Goal: Task Accomplishment & Management: Complete application form

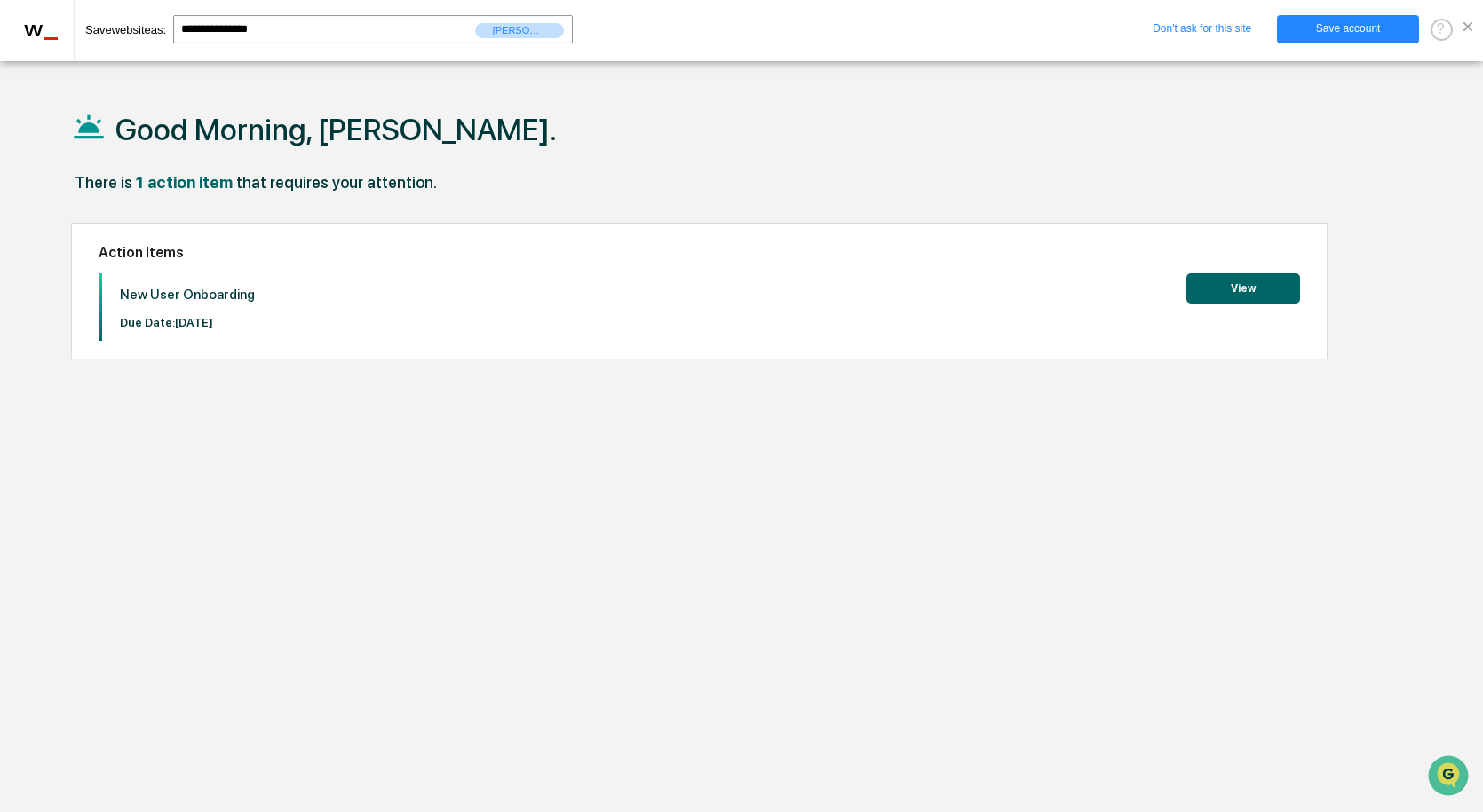
click at [1256, 290] on button "View" at bounding box center [1244, 288] width 114 height 30
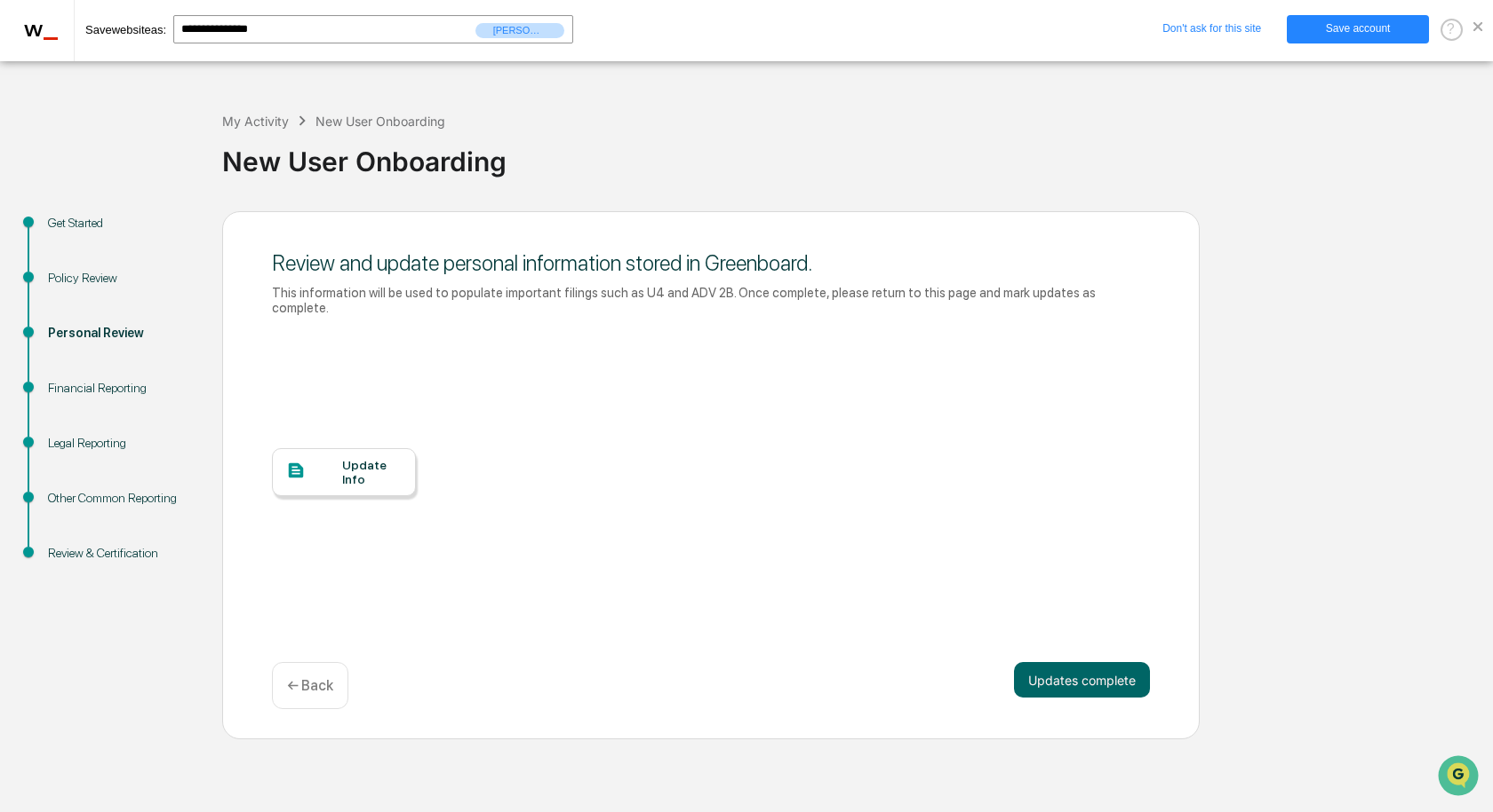
click at [341, 461] on div at bounding box center [313, 471] width 56 height 22
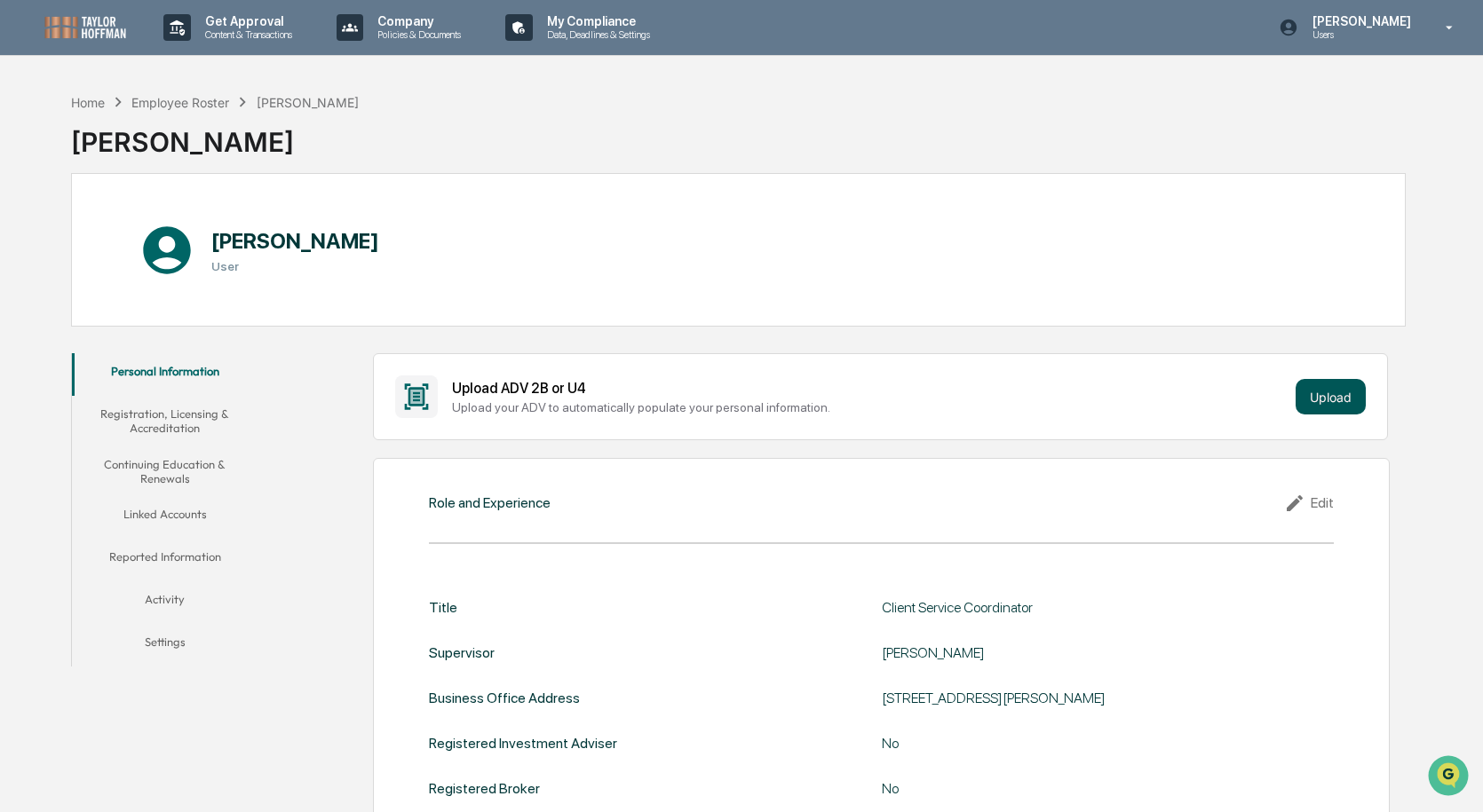
click at [1327, 395] on button "Upload" at bounding box center [1331, 397] width 70 height 35
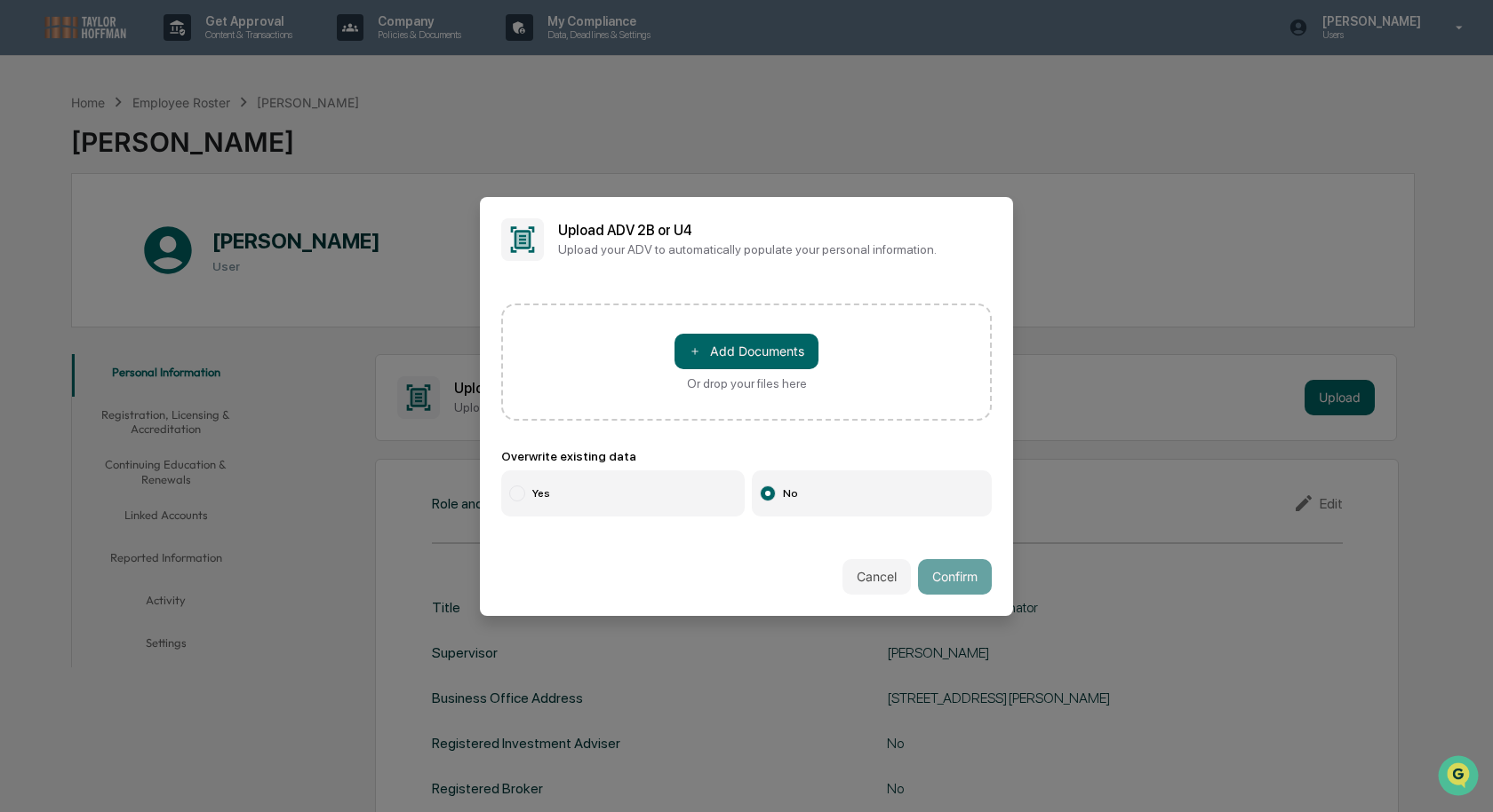
click at [868, 573] on button "Cancel" at bounding box center [876, 577] width 68 height 35
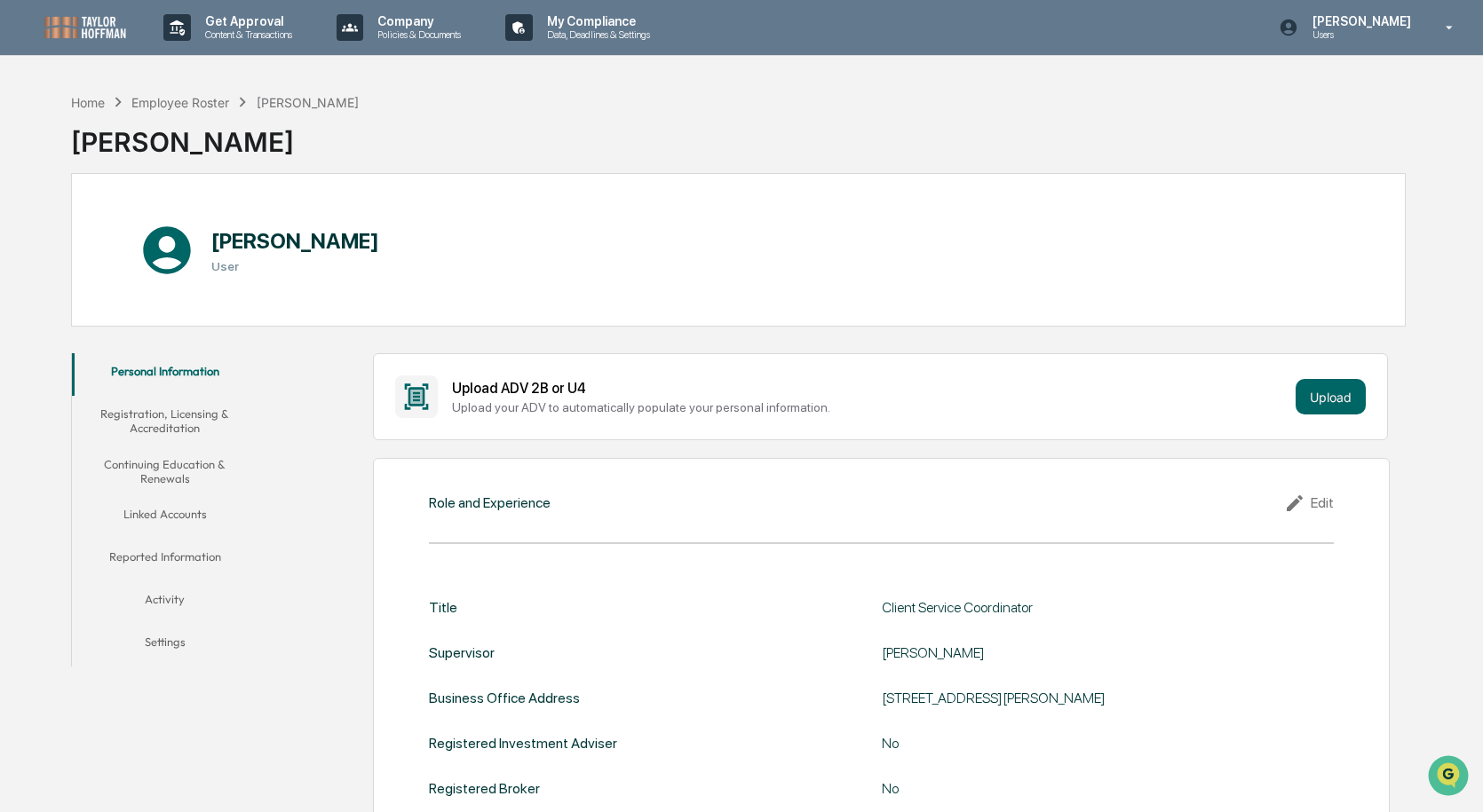
click at [183, 410] on button "Registration, Licensing & Accreditation" at bounding box center [165, 420] width 186 height 50
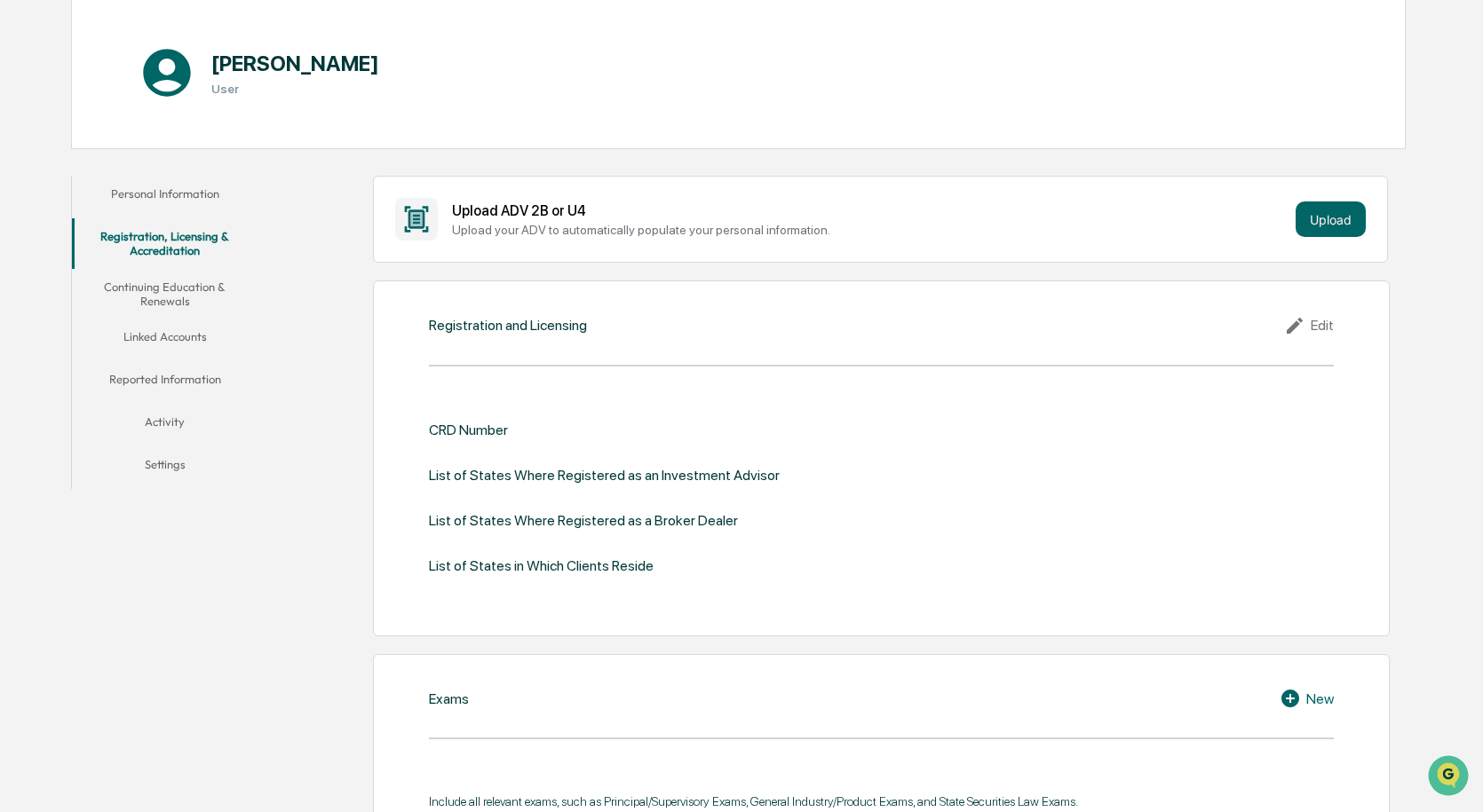
scroll to position [267, 0]
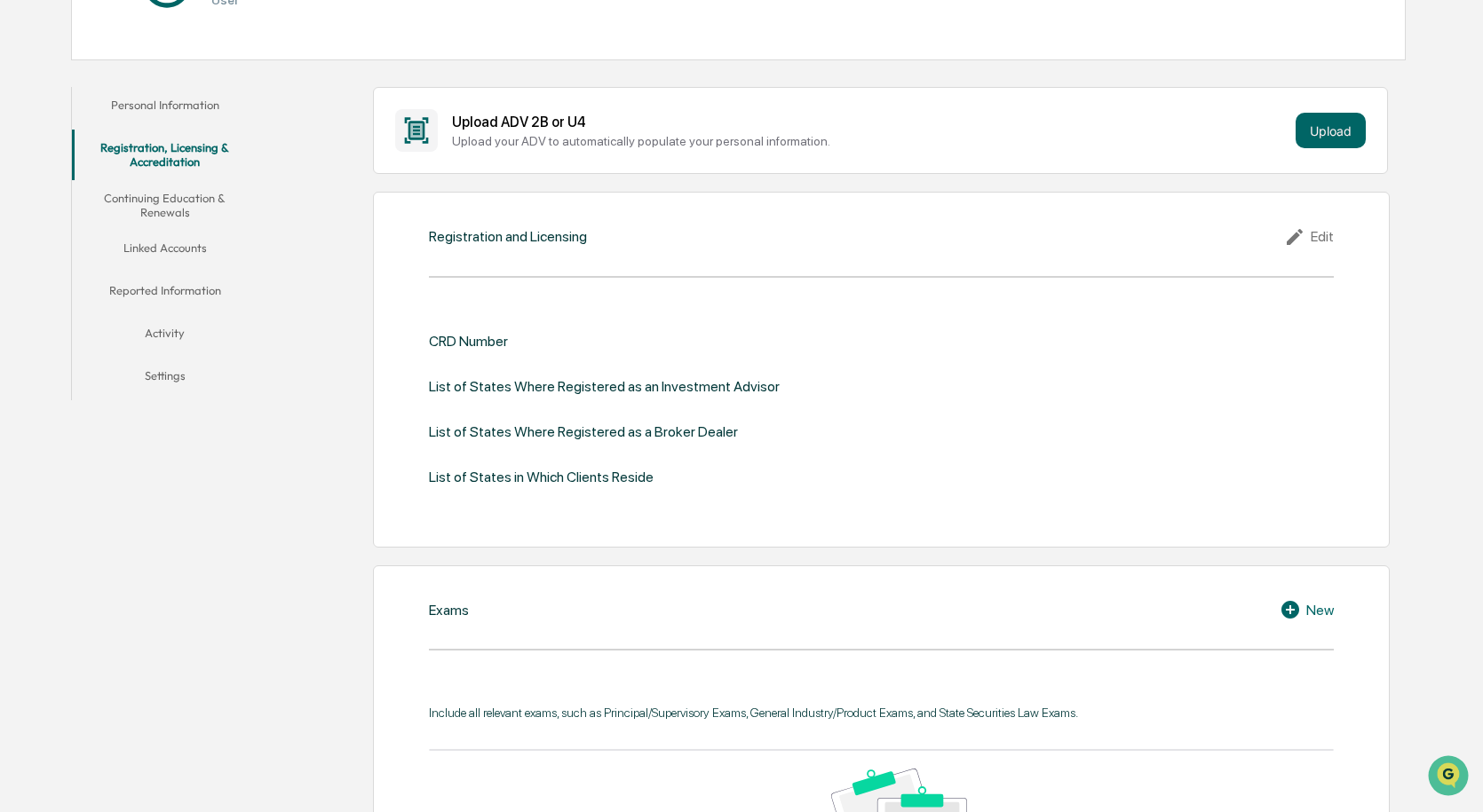
click at [1291, 231] on icon at bounding box center [1298, 237] width 27 height 21
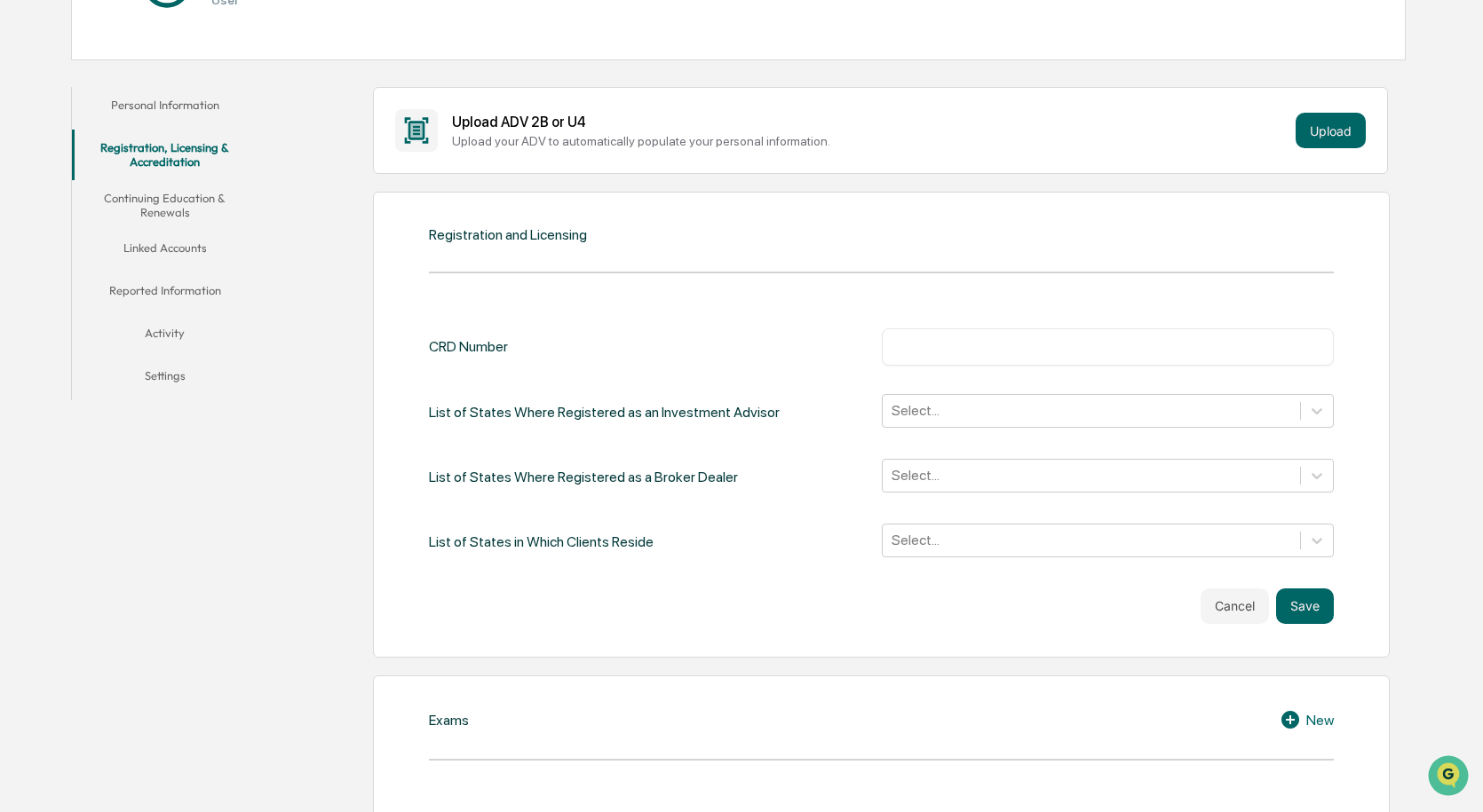
click at [916, 339] on input "text" at bounding box center [1108, 347] width 425 height 18
type input "**"
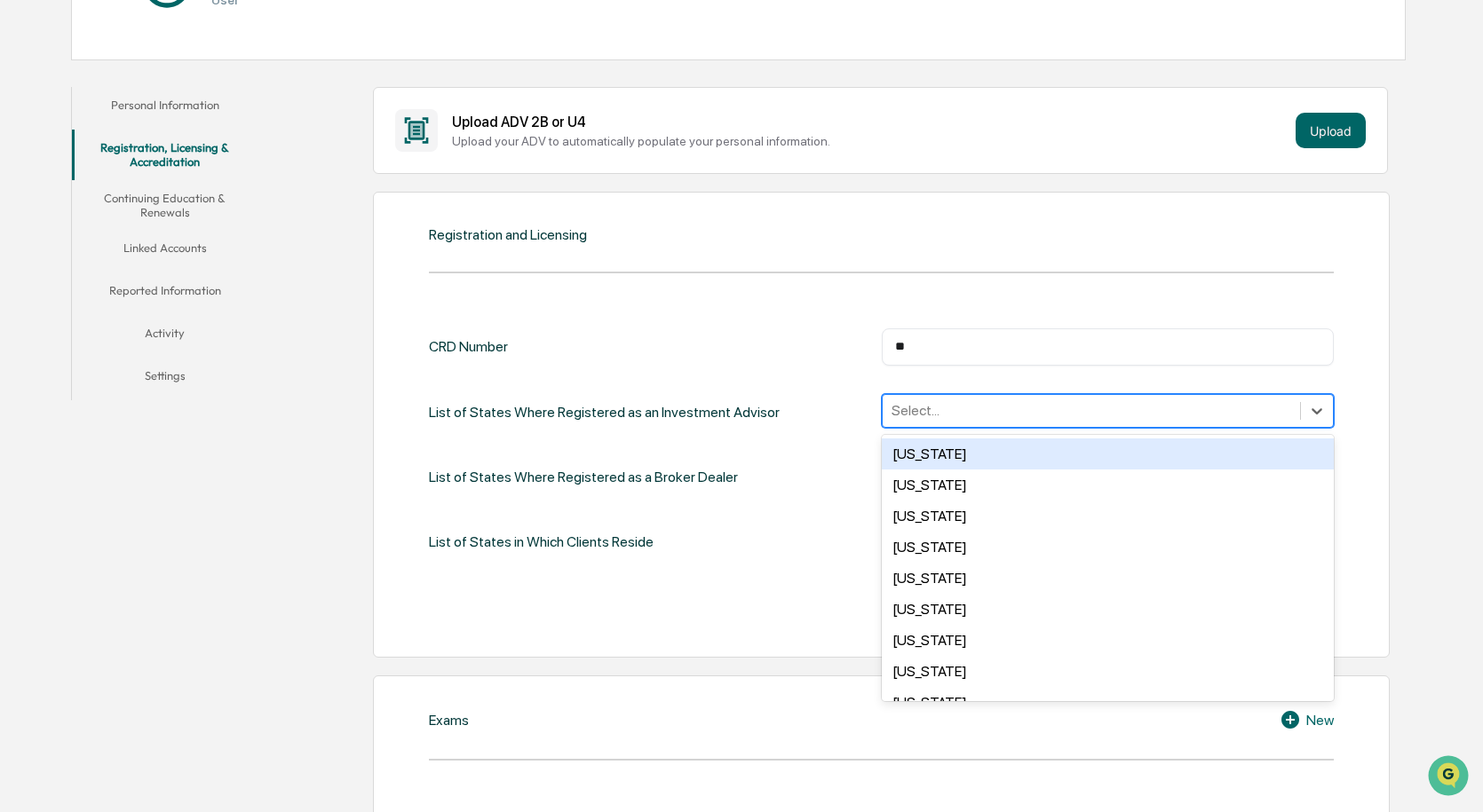
click at [923, 411] on div at bounding box center [1091, 411] width 399 height 21
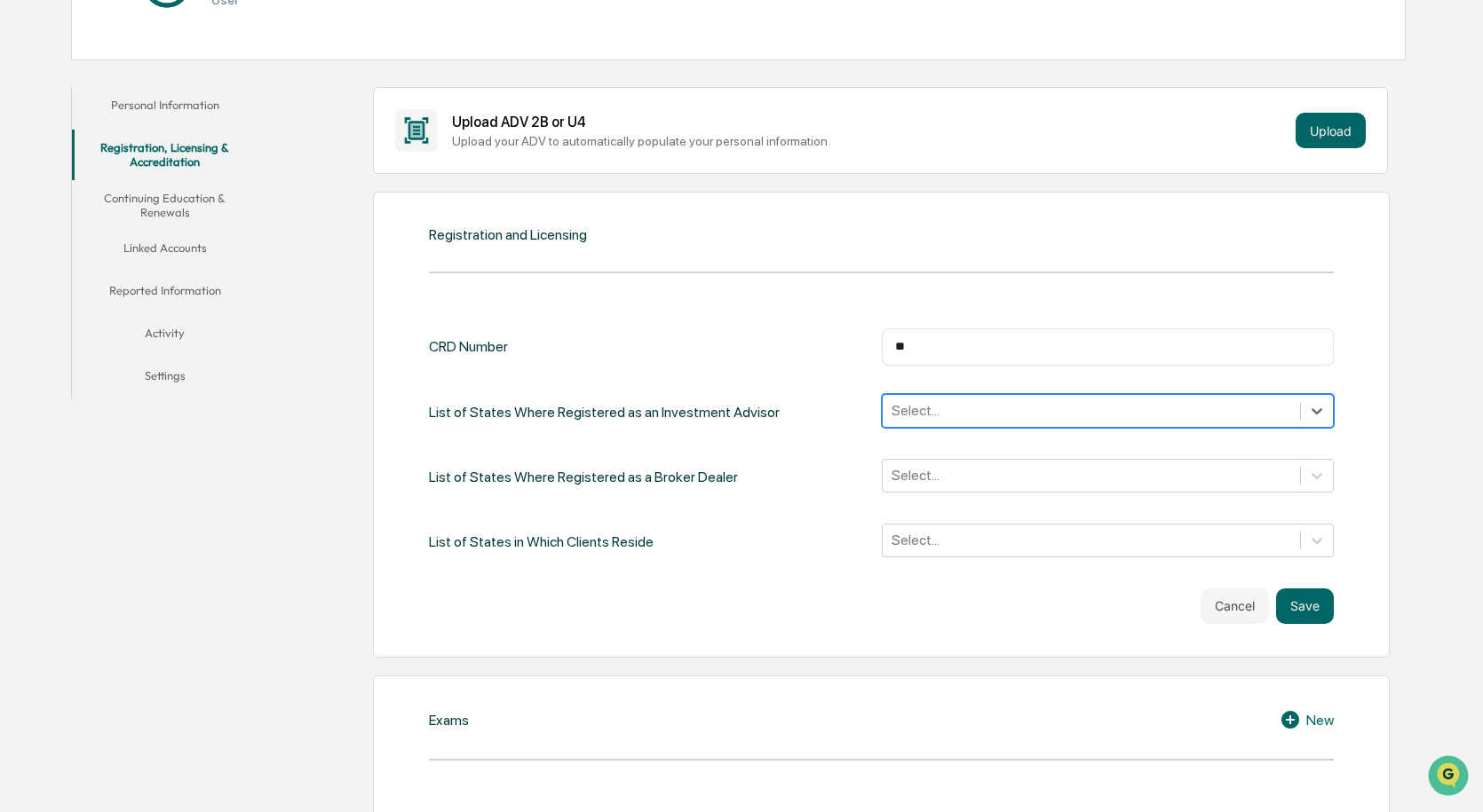
click at [914, 398] on div "Select..." at bounding box center [1091, 410] width 417 height 28
drag, startPoint x: 1314, startPoint y: 599, endPoint x: 1303, endPoint y: 590, distance: 14.2
click at [1303, 590] on button "Save" at bounding box center [1305, 606] width 58 height 35
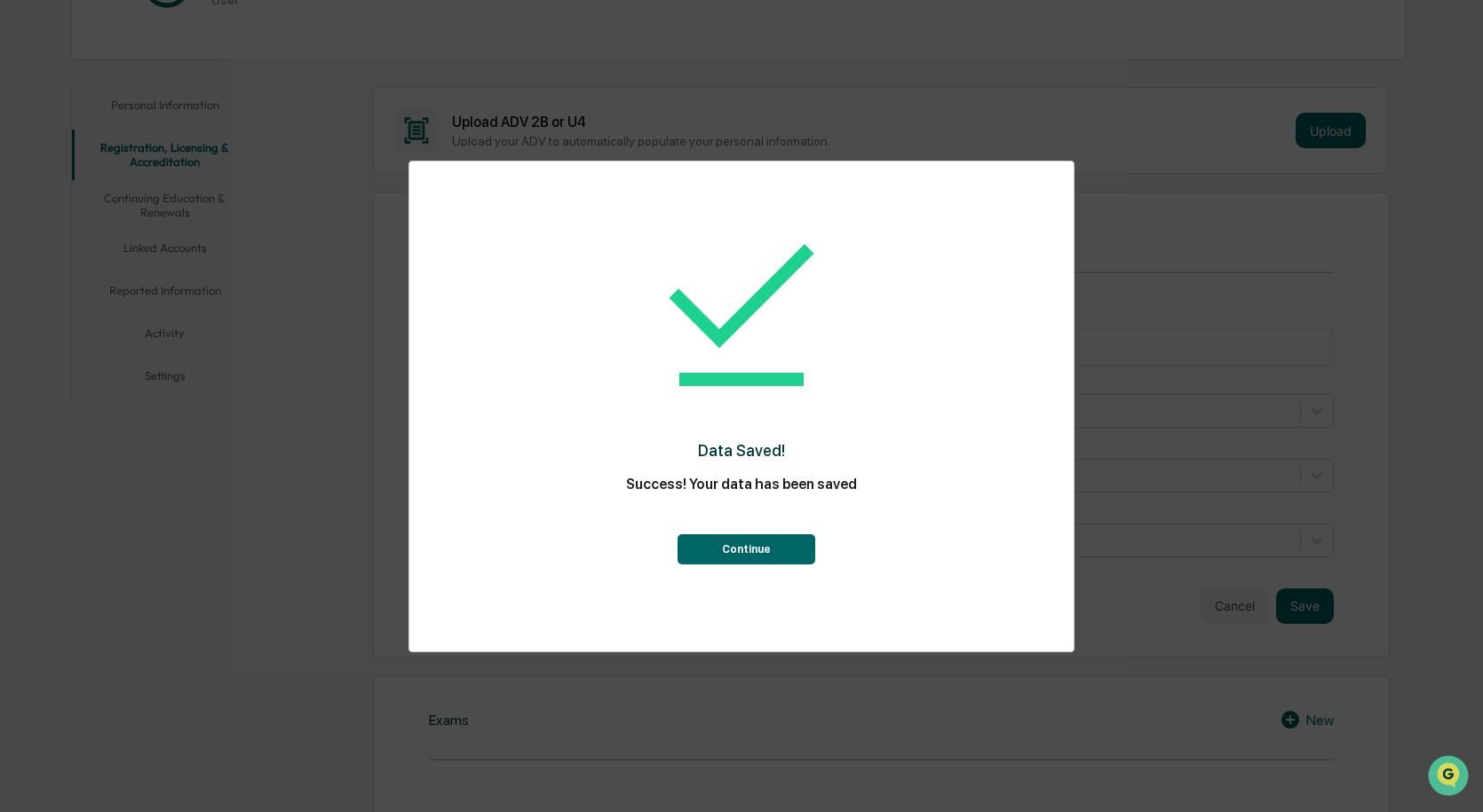
click at [753, 549] on button "Continue" at bounding box center [746, 549] width 138 height 30
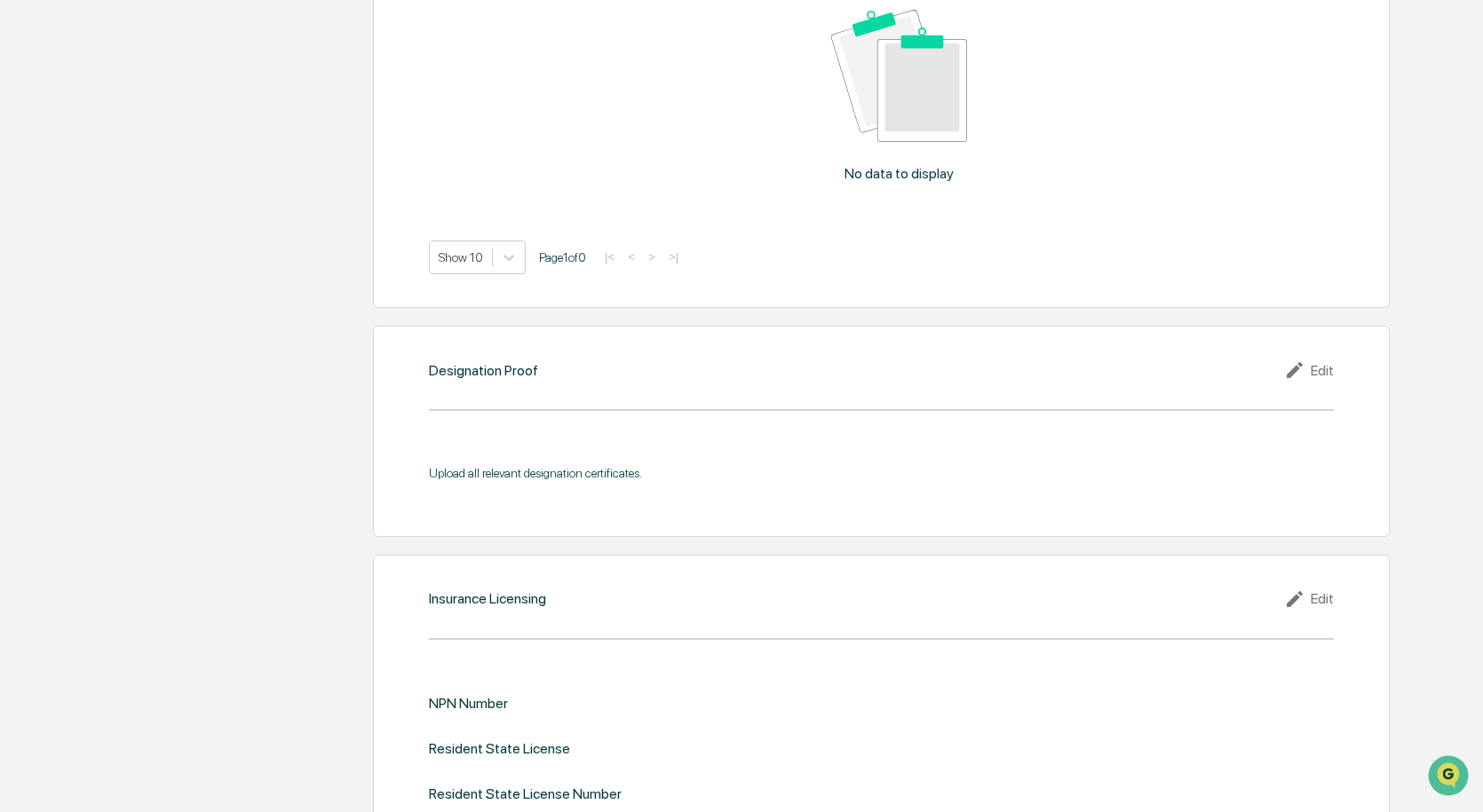
scroll to position [1865, 0]
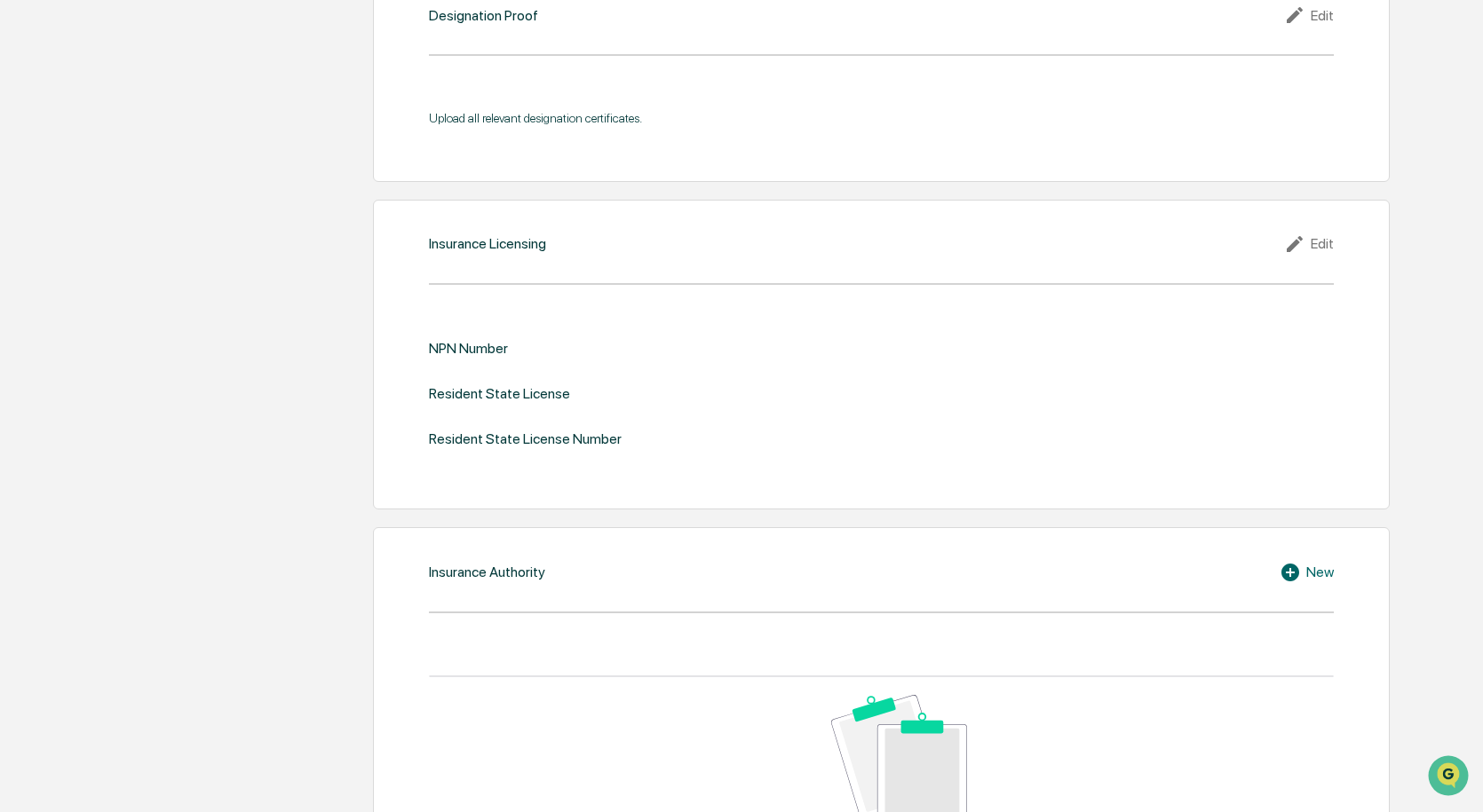
click at [1309, 239] on div "Edit" at bounding box center [1309, 244] width 49 height 21
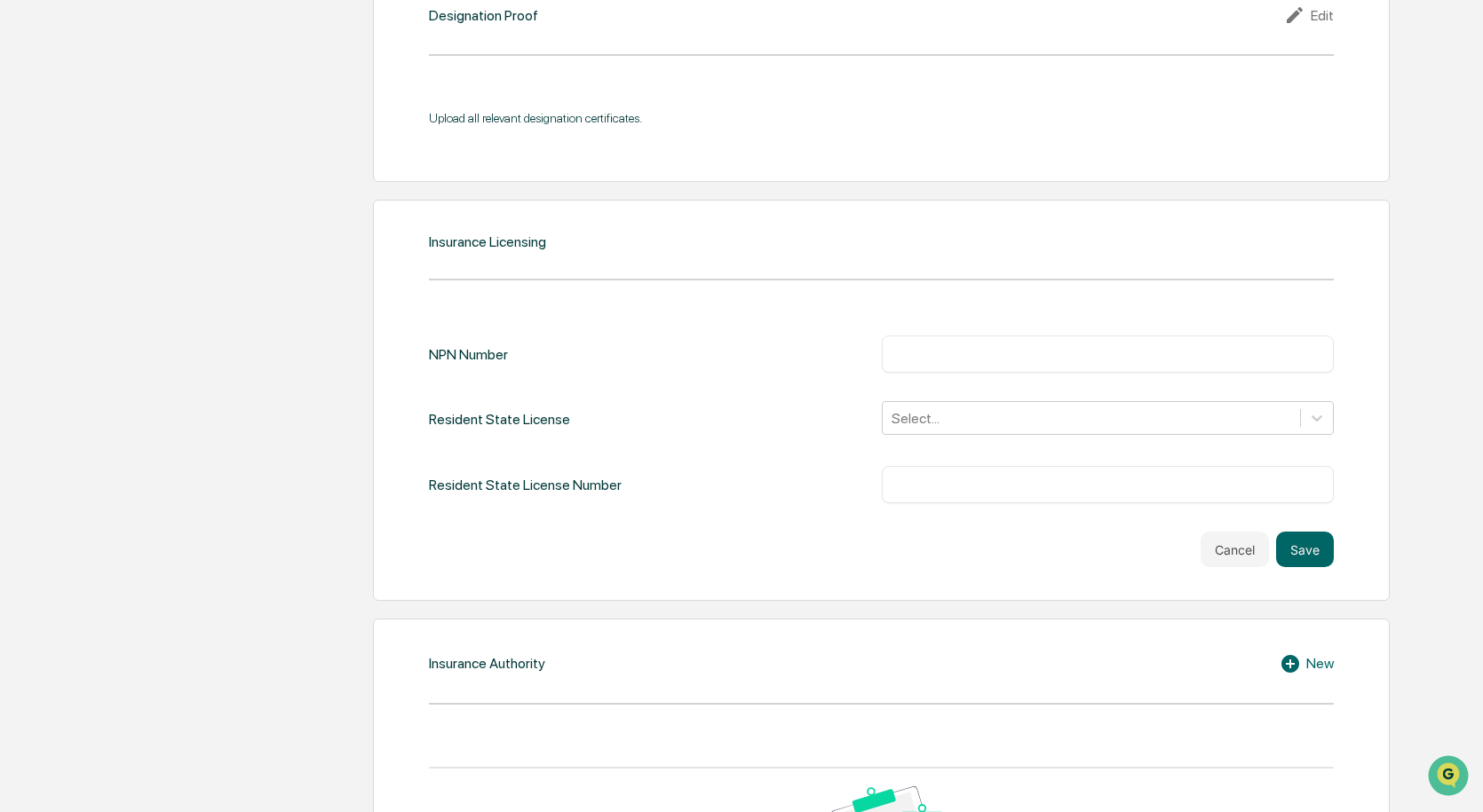
click at [937, 354] on input "text" at bounding box center [1108, 354] width 425 height 18
type input "**"
drag, startPoint x: 1301, startPoint y: 538, endPoint x: 1284, endPoint y: 529, distance: 19.2
click at [1295, 534] on button "Save" at bounding box center [1305, 549] width 58 height 35
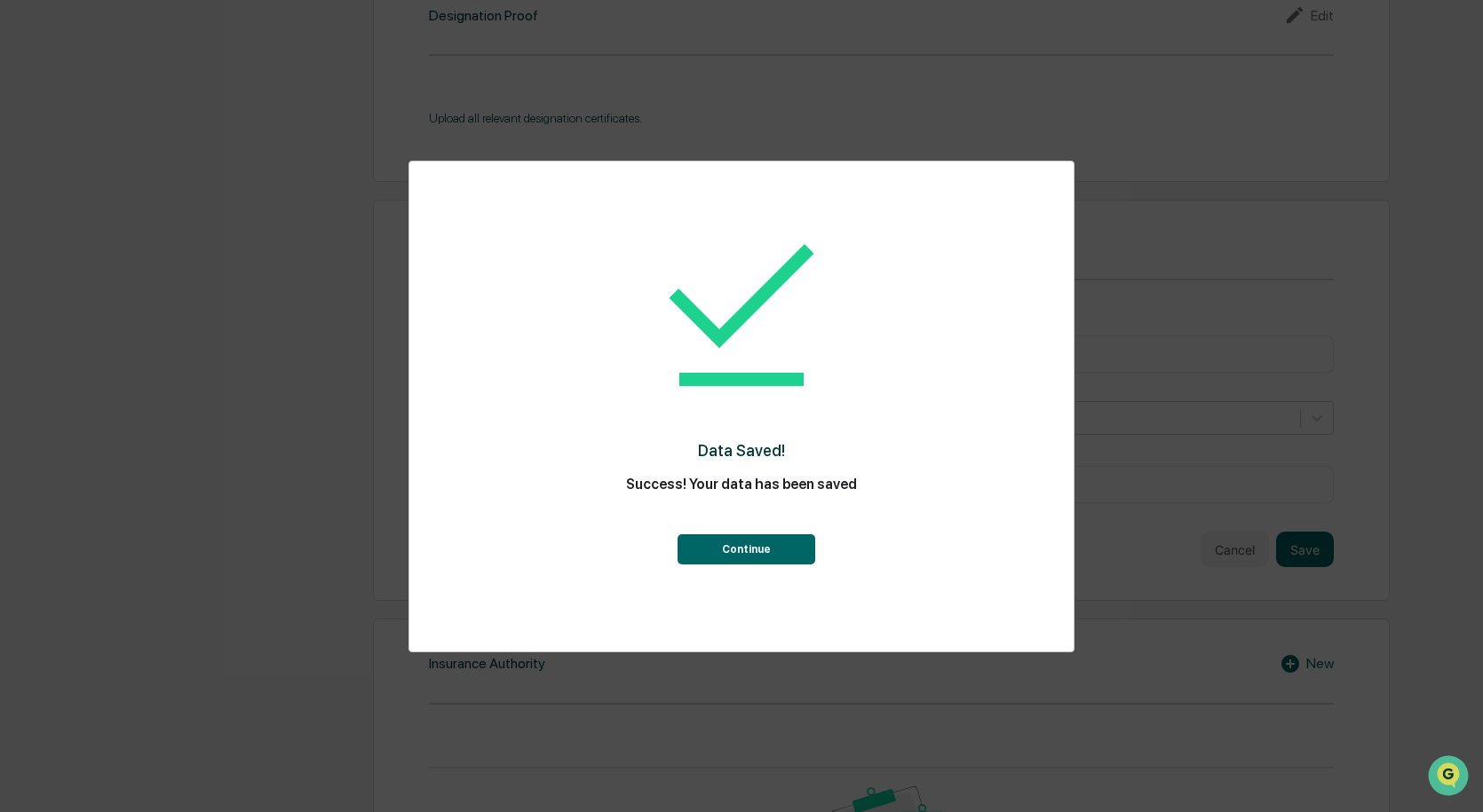
drag, startPoint x: 733, startPoint y: 552, endPoint x: 743, endPoint y: 545, distance: 12.2
click at [734, 550] on button "Continue" at bounding box center [746, 549] width 138 height 30
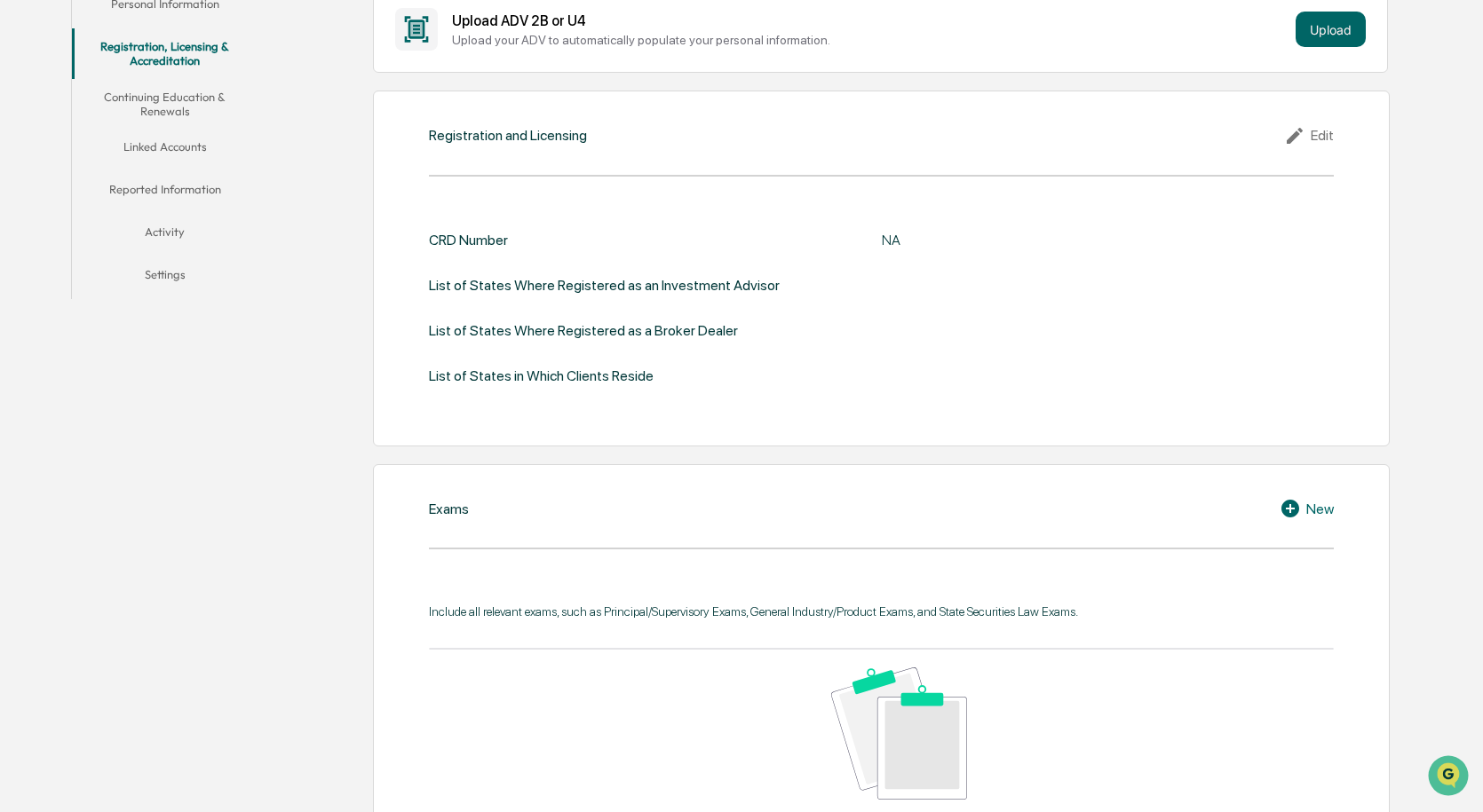
scroll to position [190, 0]
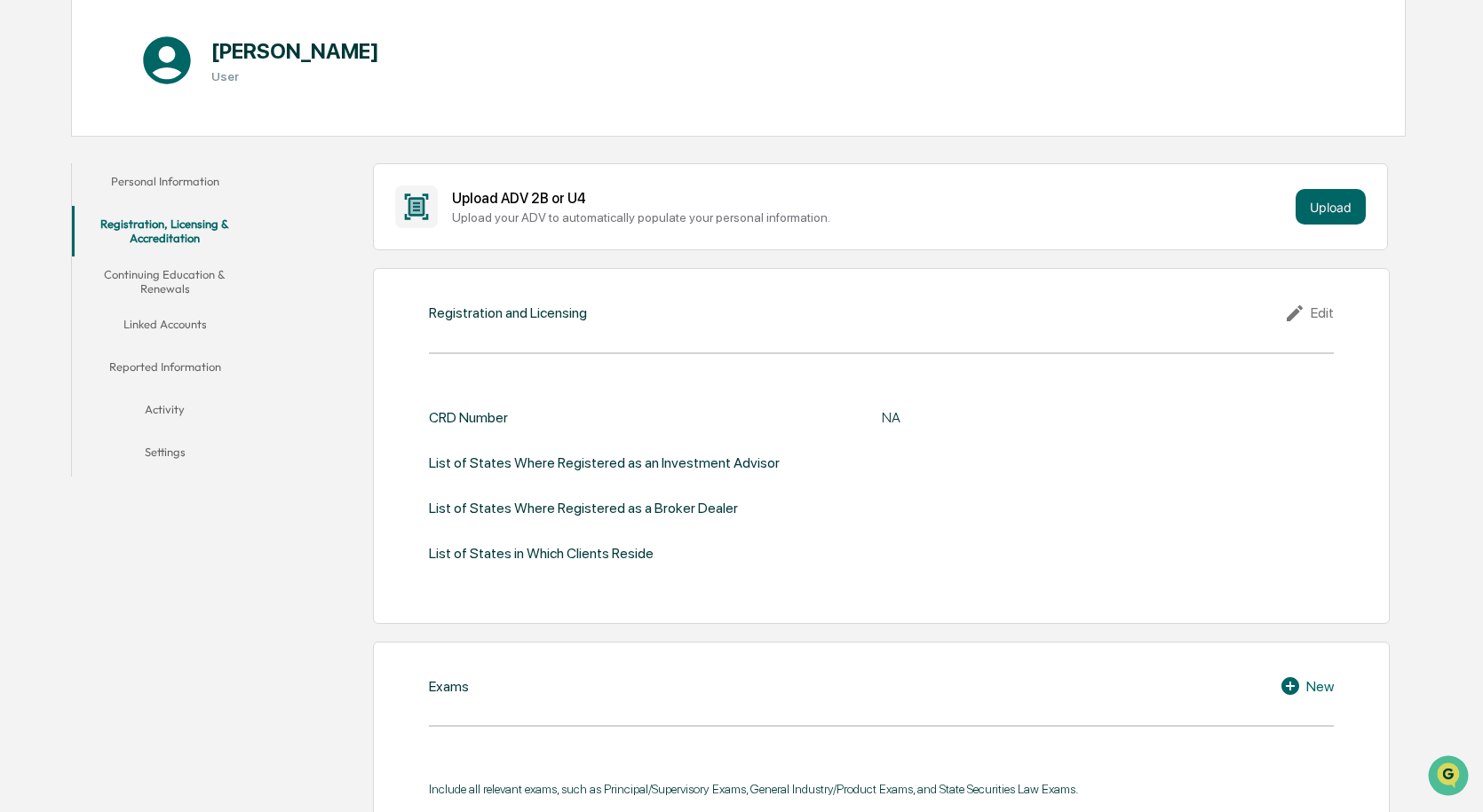
click at [169, 276] on button "Continuing Education & Renewals" at bounding box center [165, 282] width 186 height 50
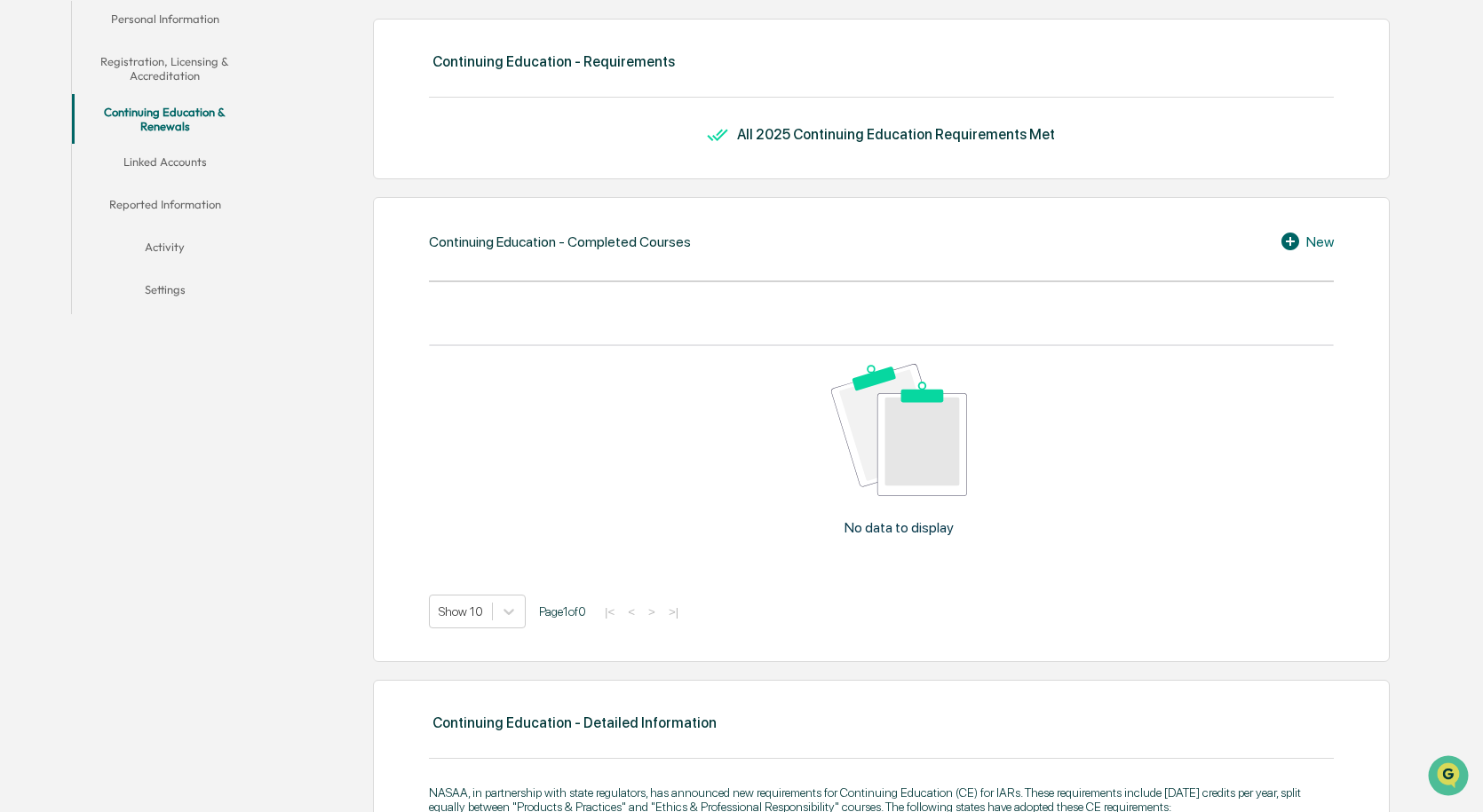
scroll to position [264, 0]
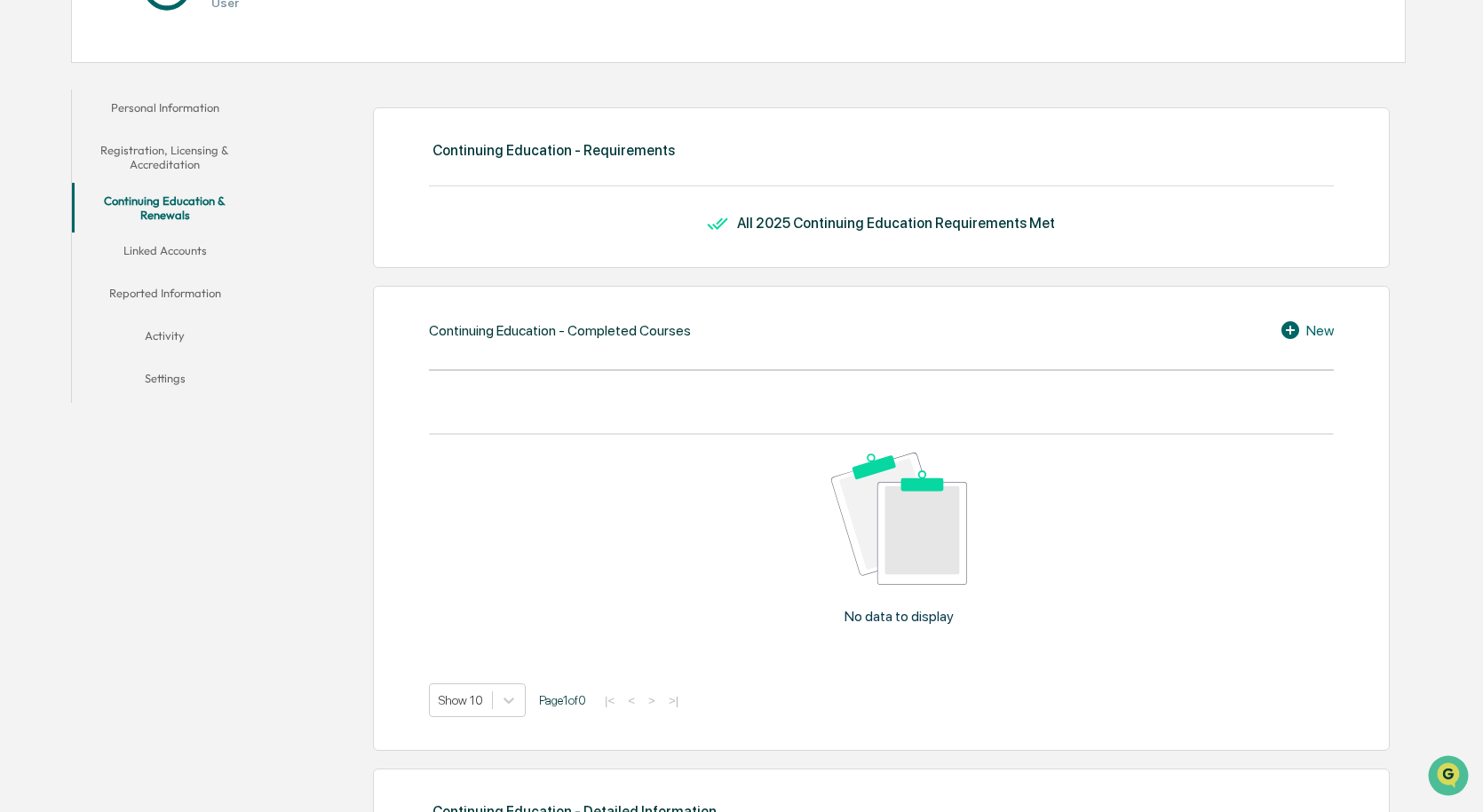
click at [155, 245] on button "Linked Accounts" at bounding box center [165, 253] width 186 height 43
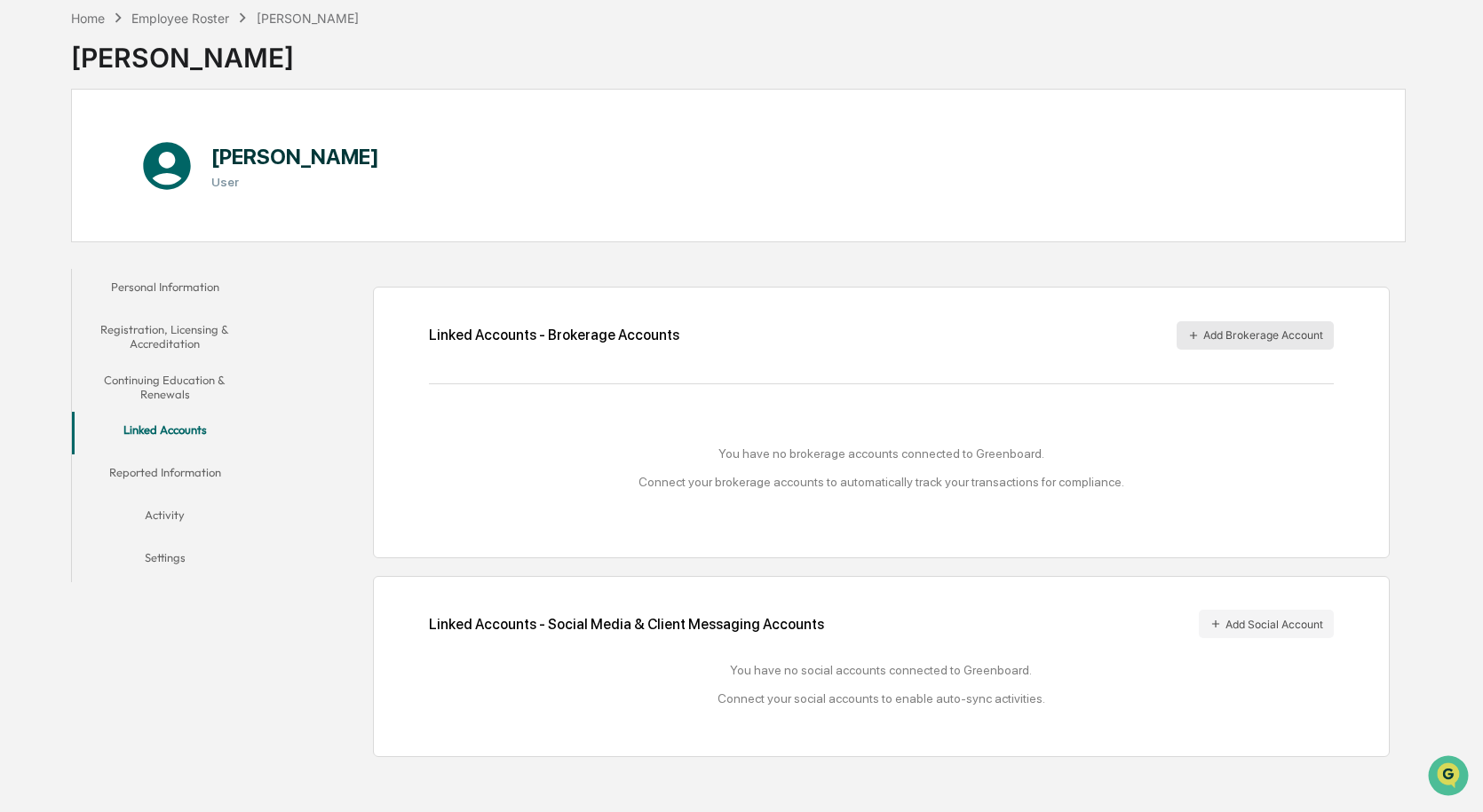
click at [1220, 339] on button "Add Brokerage Account" at bounding box center [1255, 336] width 158 height 28
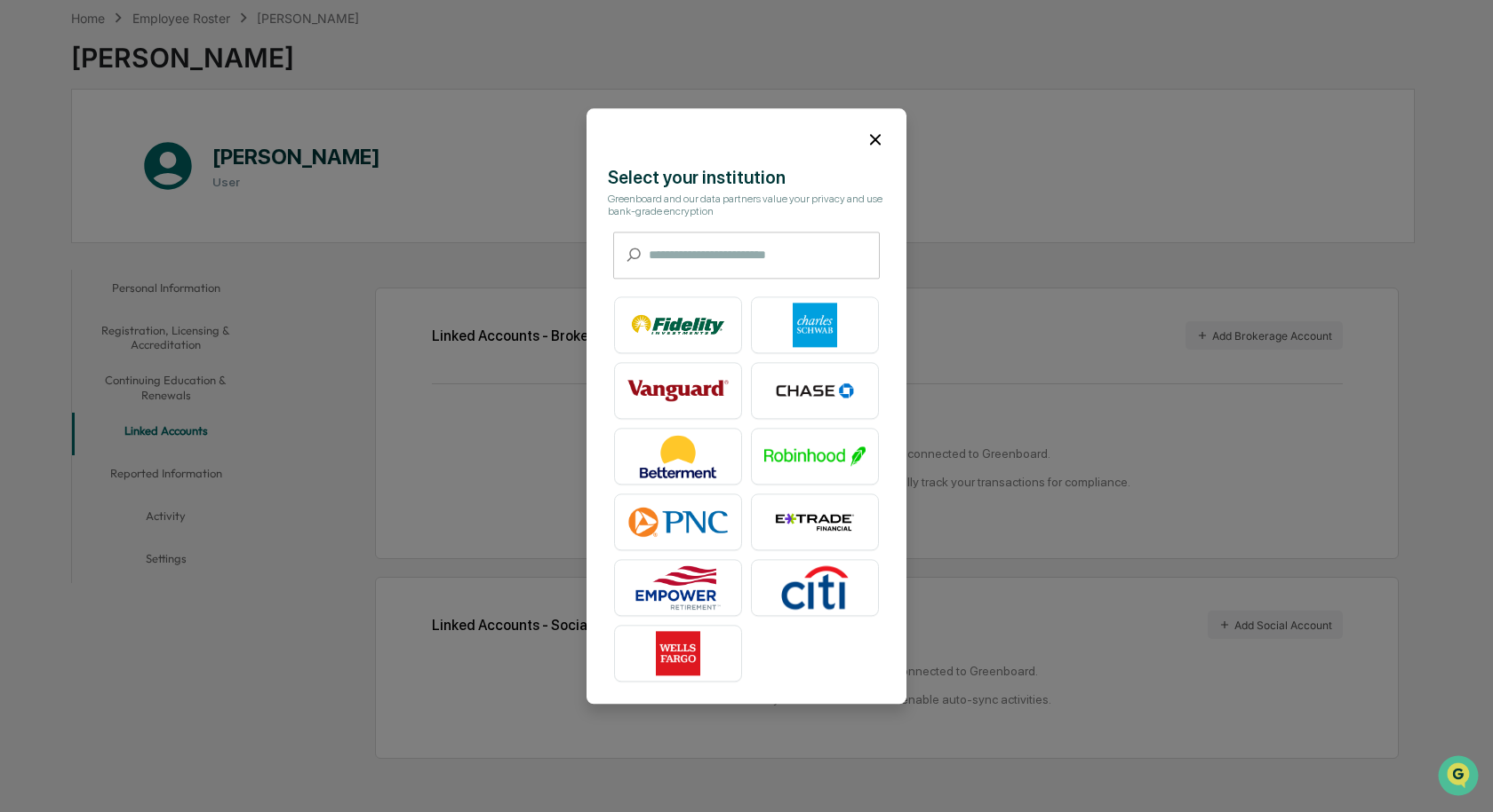
drag, startPoint x: 820, startPoint y: 323, endPoint x: 886, endPoint y: 316, distance: 66.4
click at [822, 323] on img at bounding box center [814, 324] width 102 height 45
drag, startPoint x: 873, startPoint y: 134, endPoint x: 1002, endPoint y: 248, distance: 172.2
click at [872, 134] on icon at bounding box center [875, 139] width 20 height 20
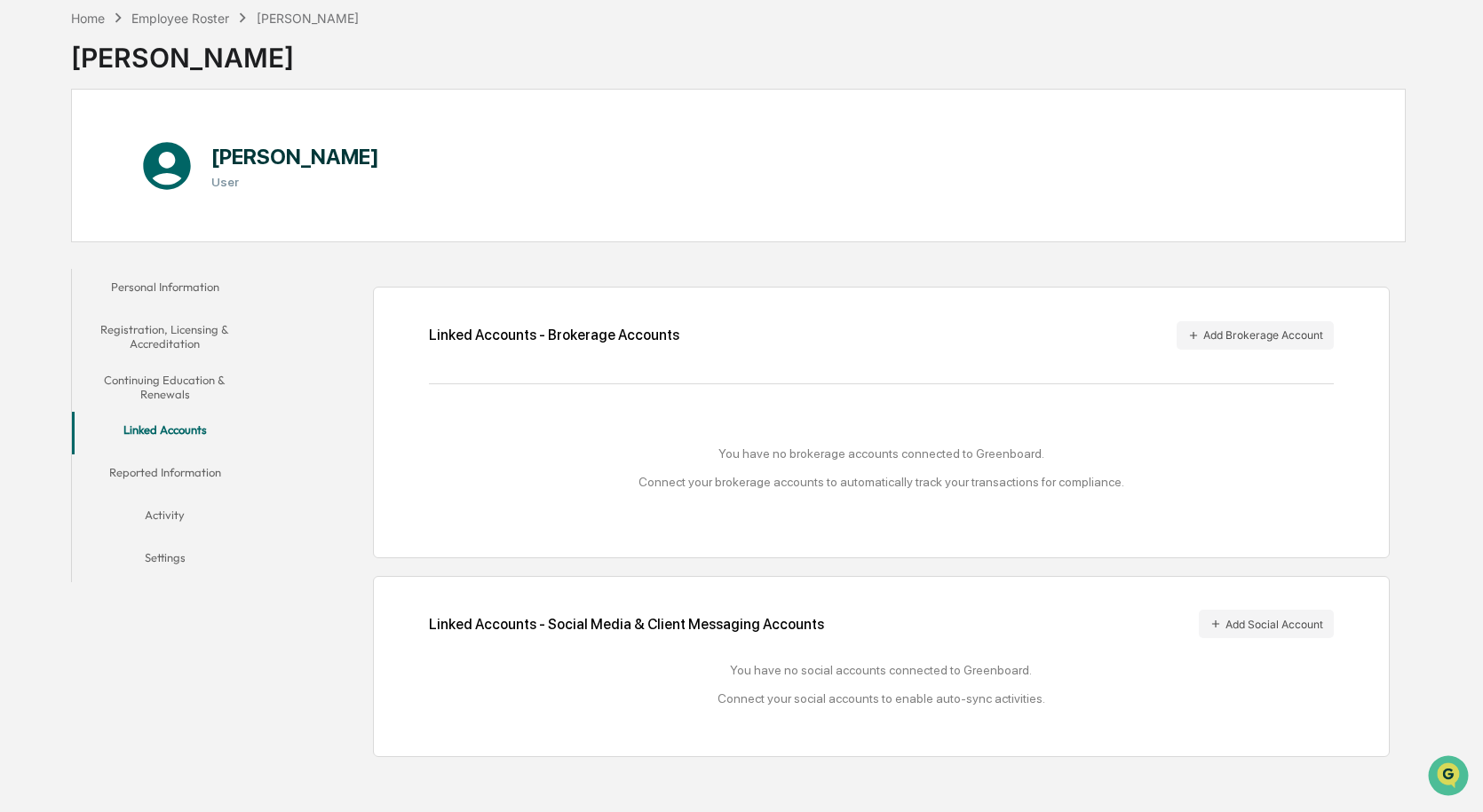
click at [207, 469] on button "Reported Information" at bounding box center [165, 475] width 186 height 43
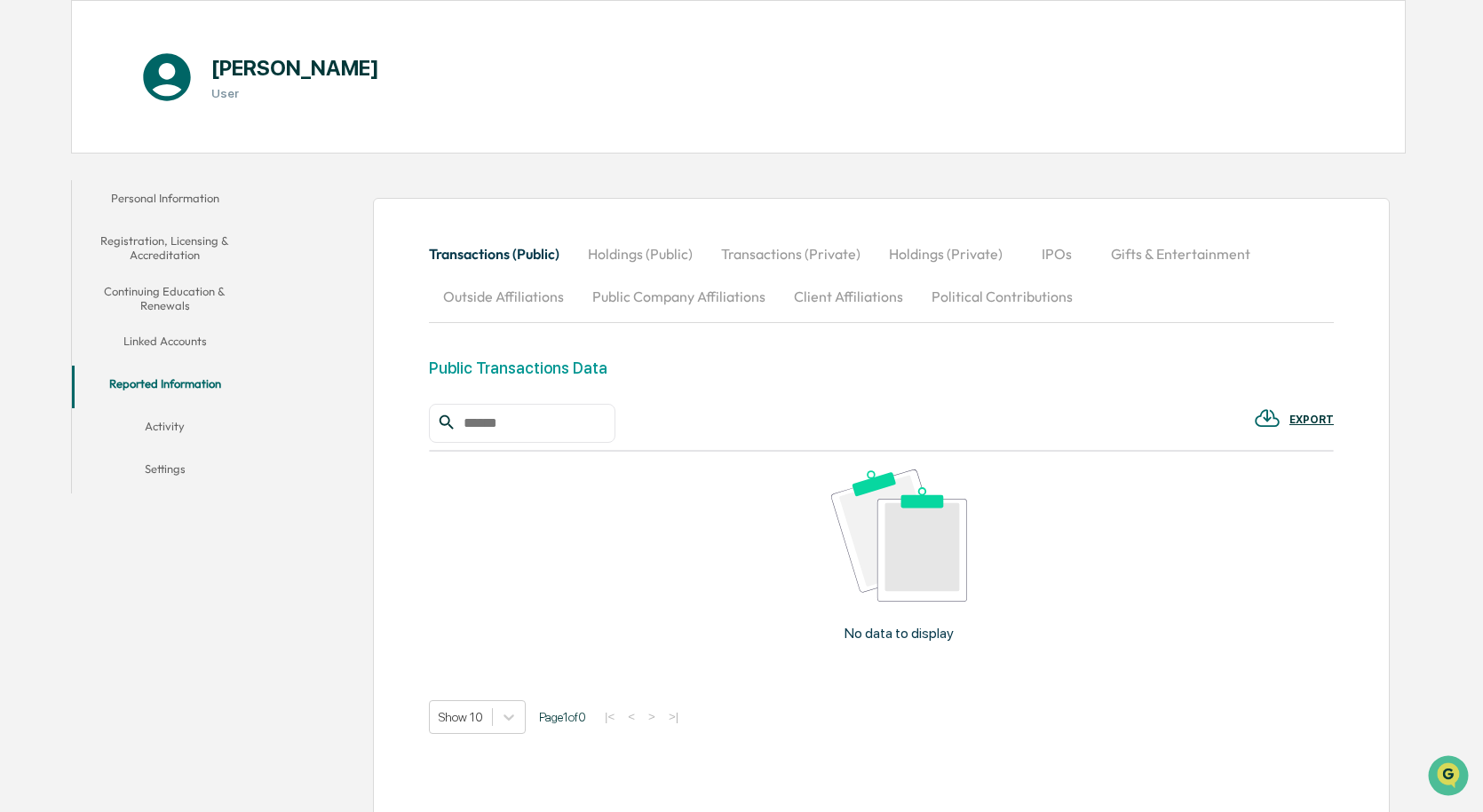
scroll to position [229, 0]
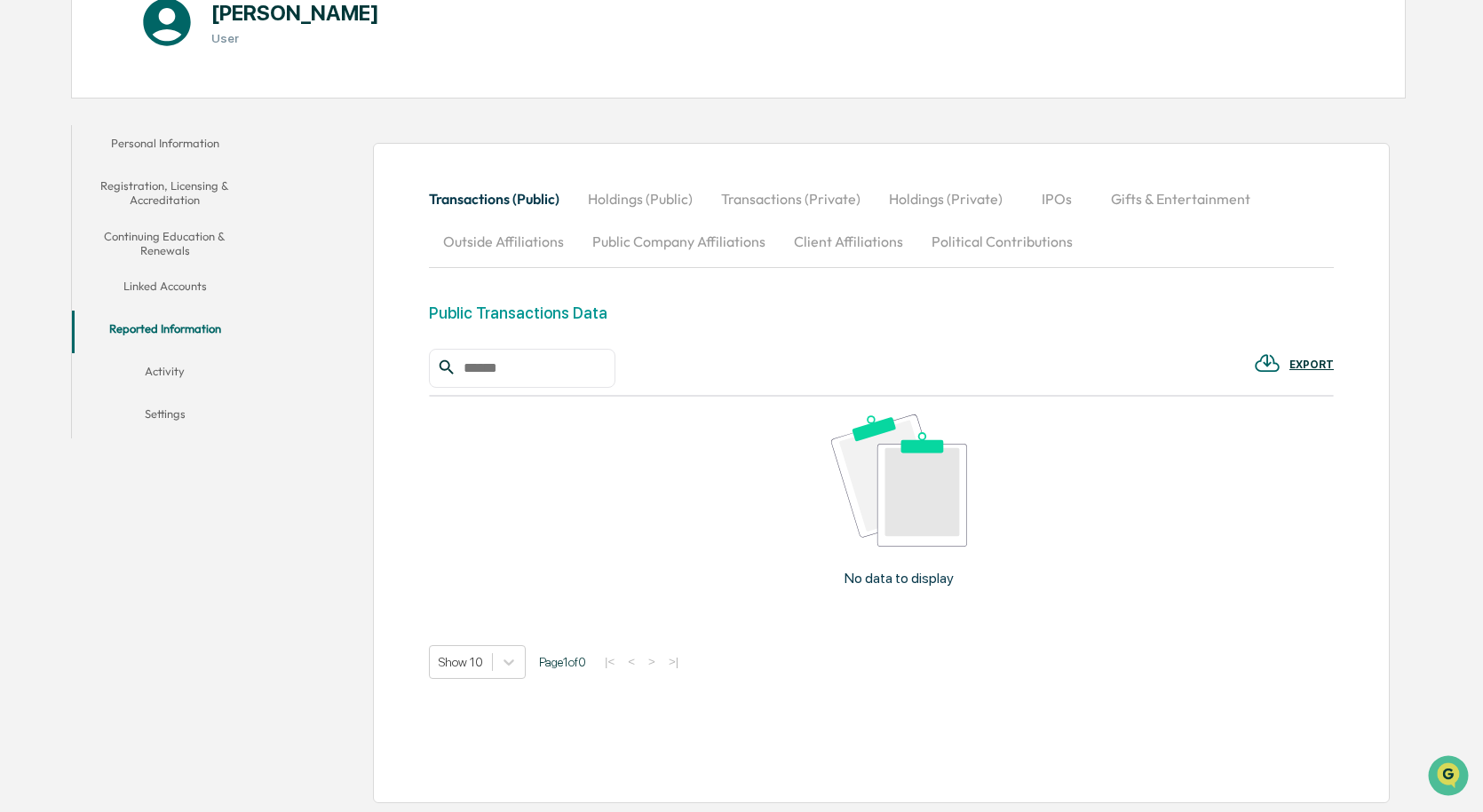
click at [153, 370] on button "Activity" at bounding box center [165, 375] width 186 height 43
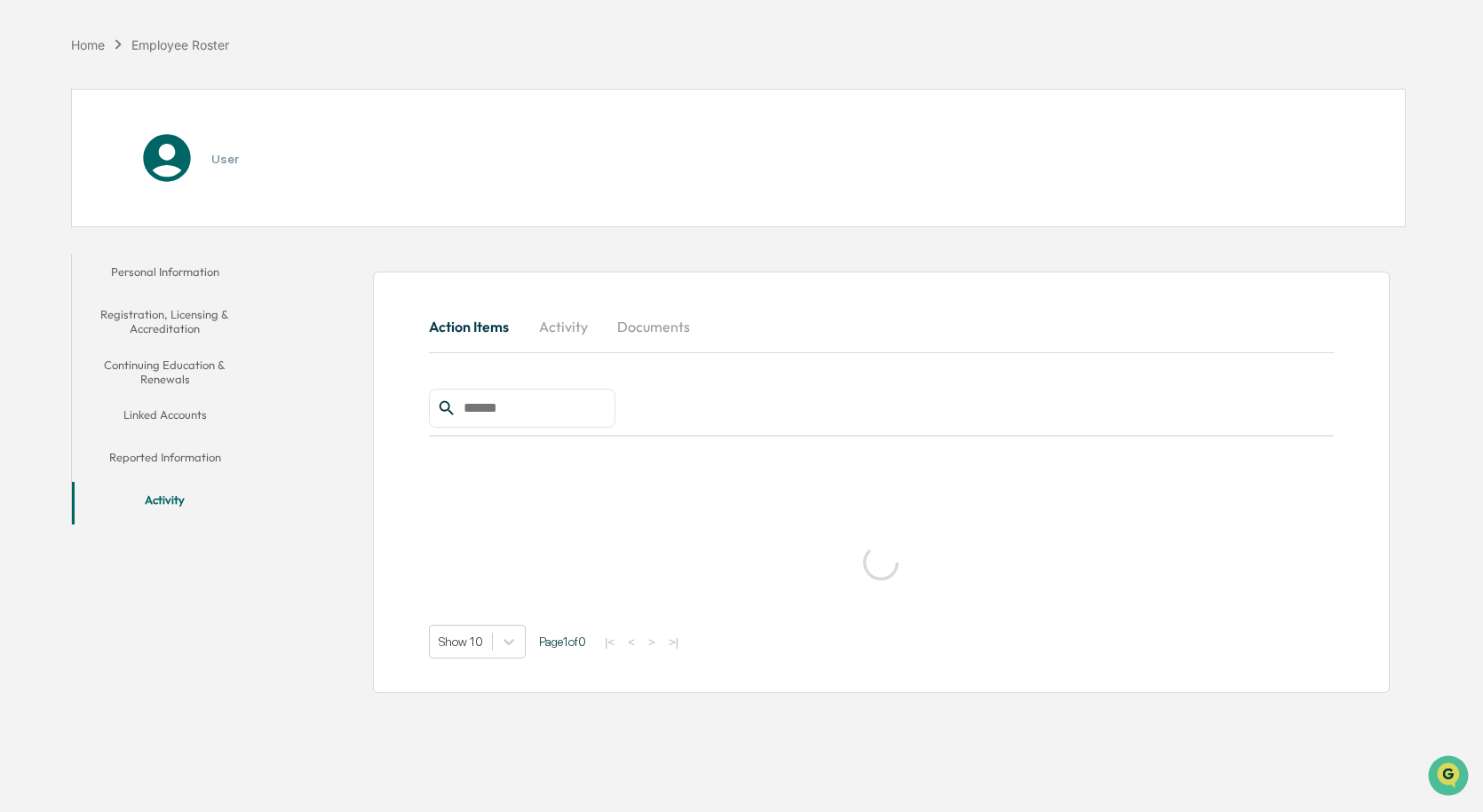
scroll to position [84, 0]
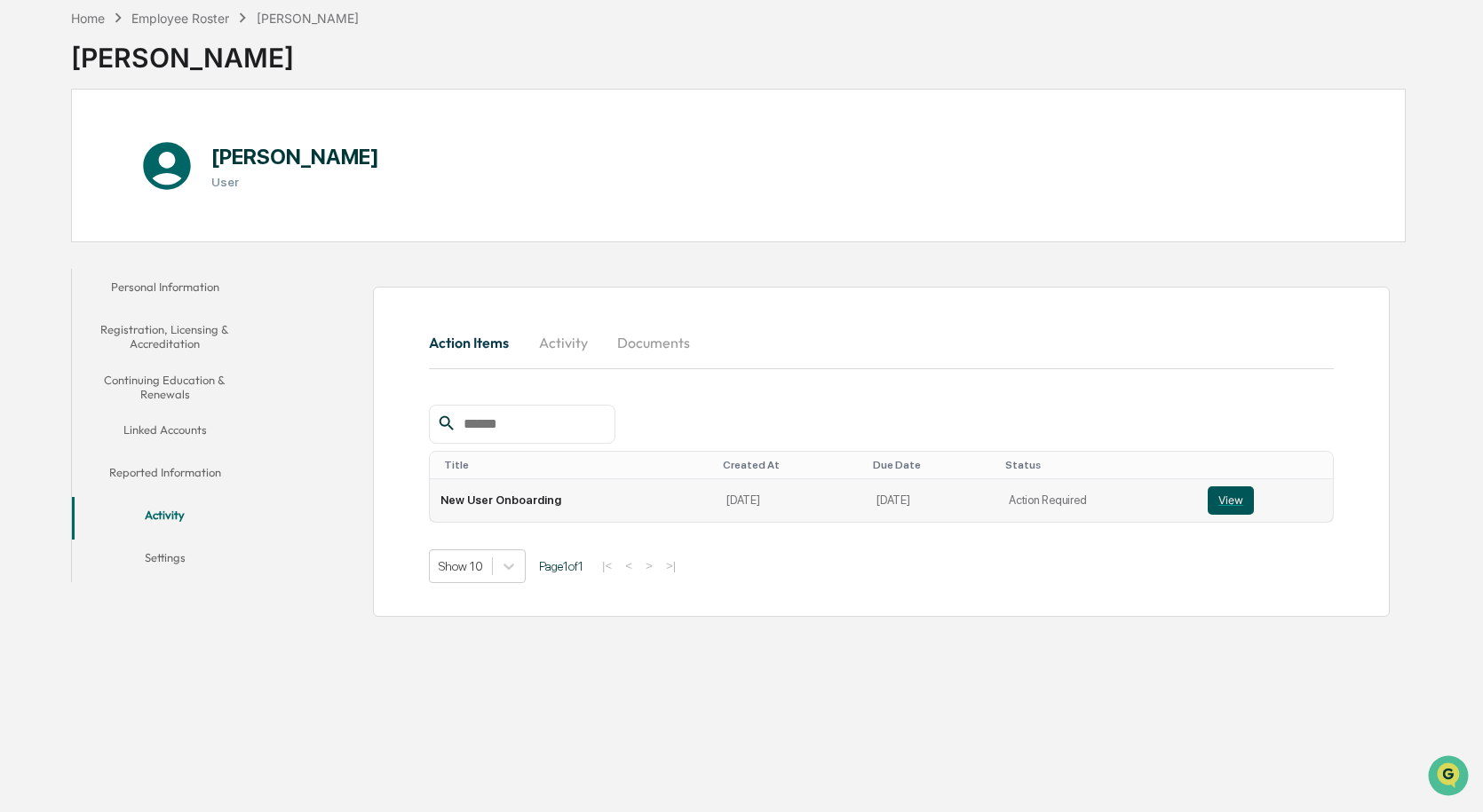
click at [1228, 498] on button "View" at bounding box center [1231, 501] width 46 height 28
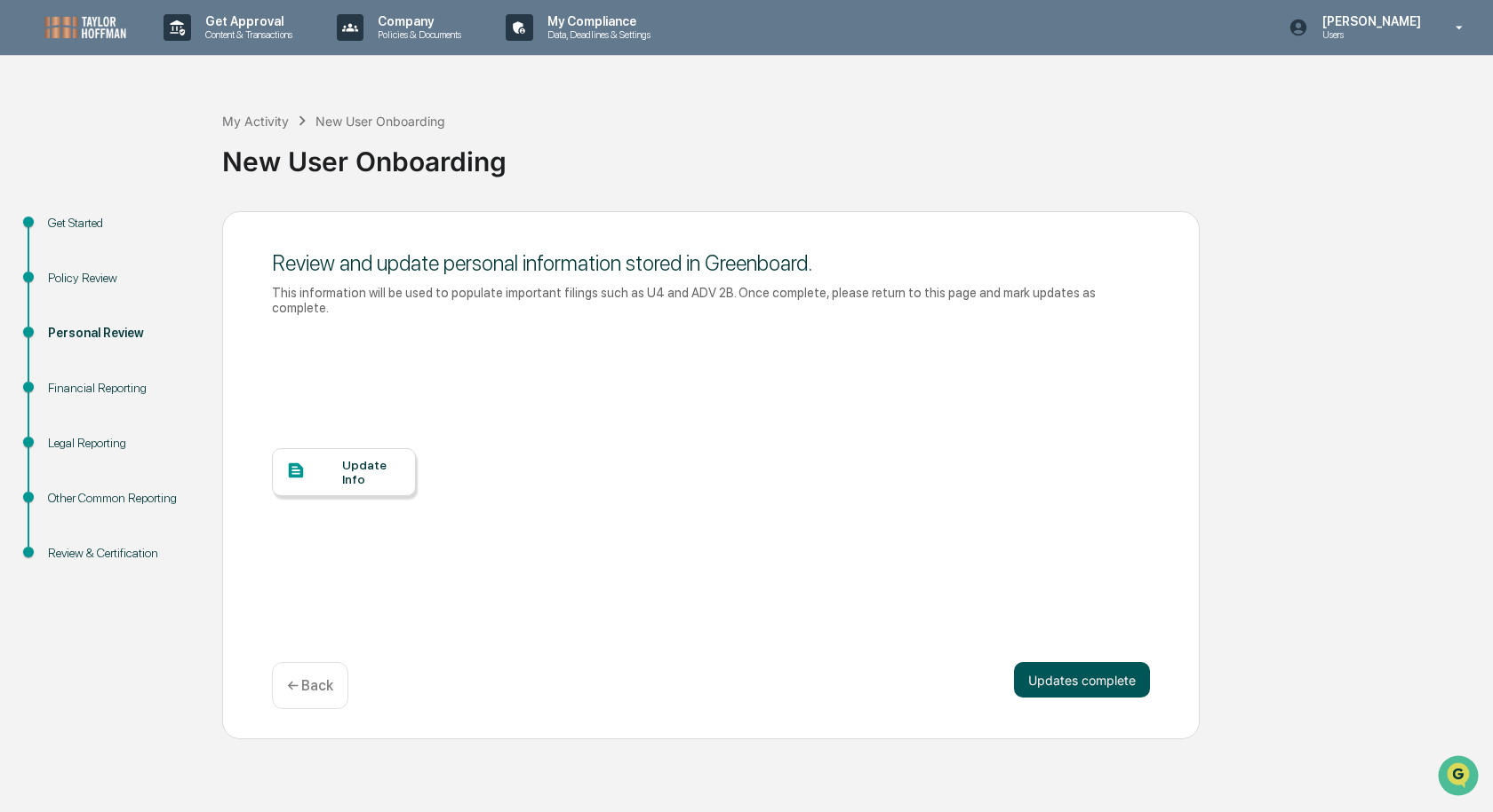
click at [1092, 662] on button "Updates complete" at bounding box center [1081, 679] width 136 height 35
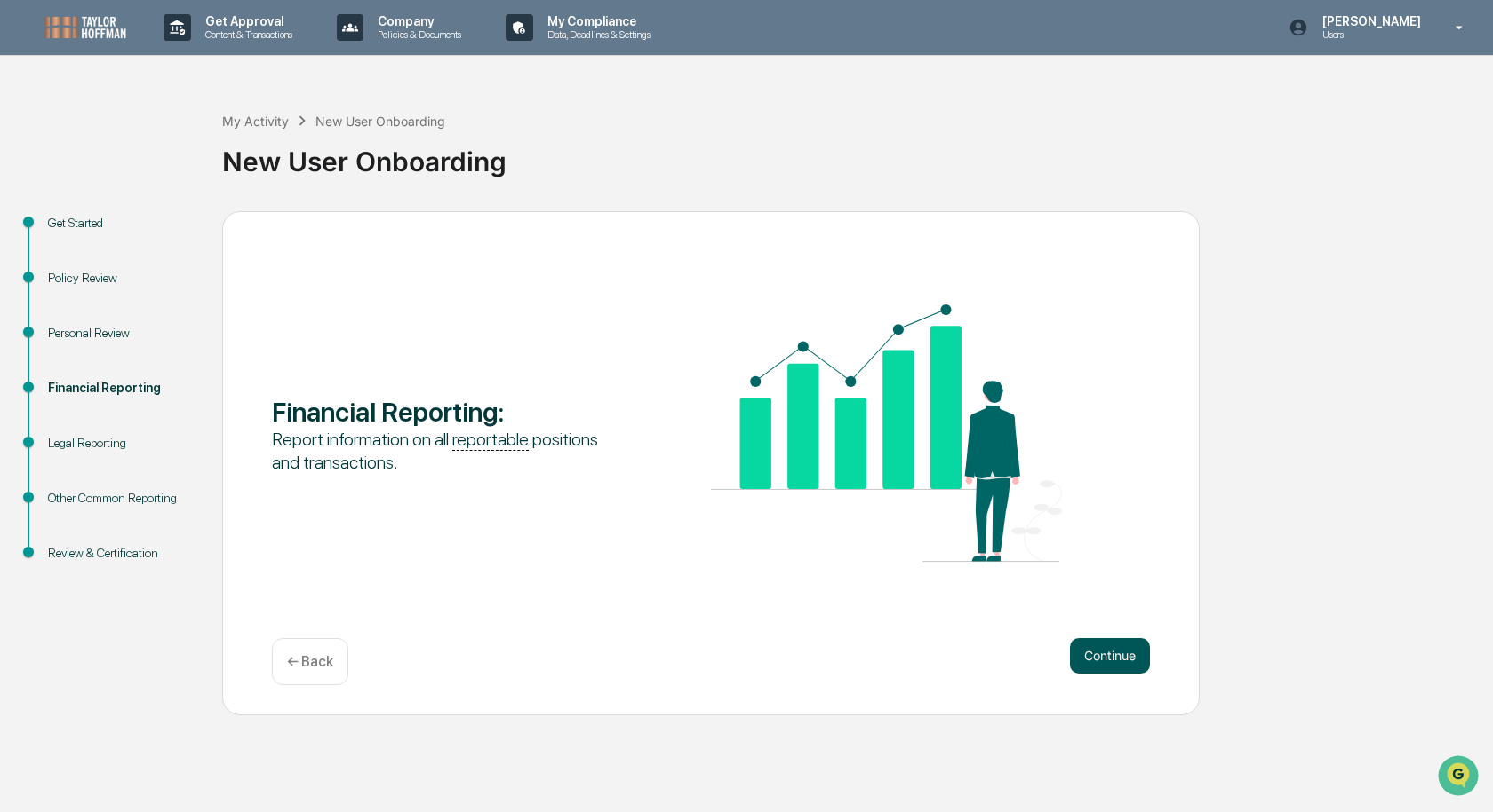
click at [1132, 653] on button "Continue" at bounding box center [1110, 655] width 80 height 35
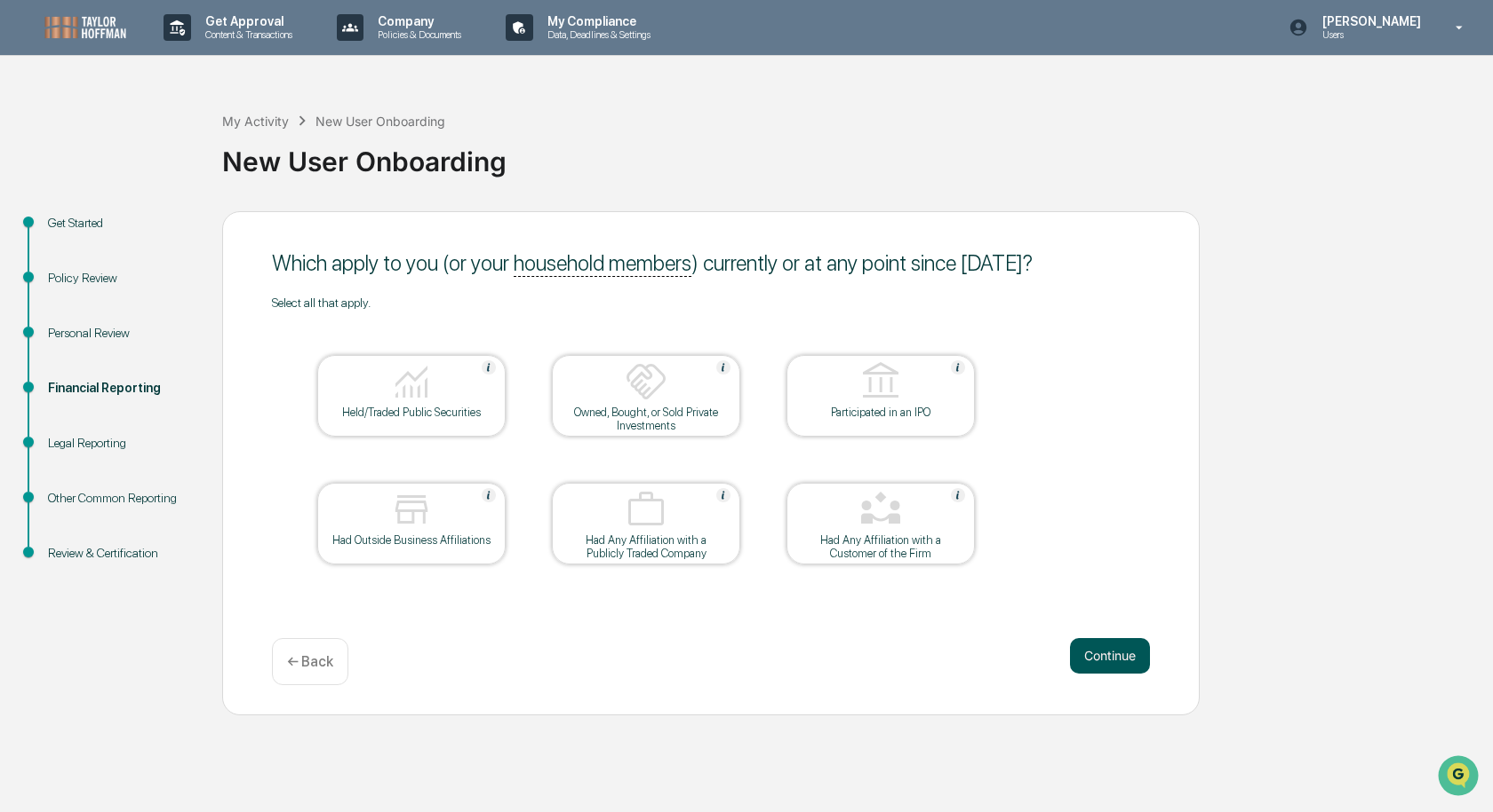
click at [1119, 657] on button "Continue" at bounding box center [1110, 655] width 80 height 35
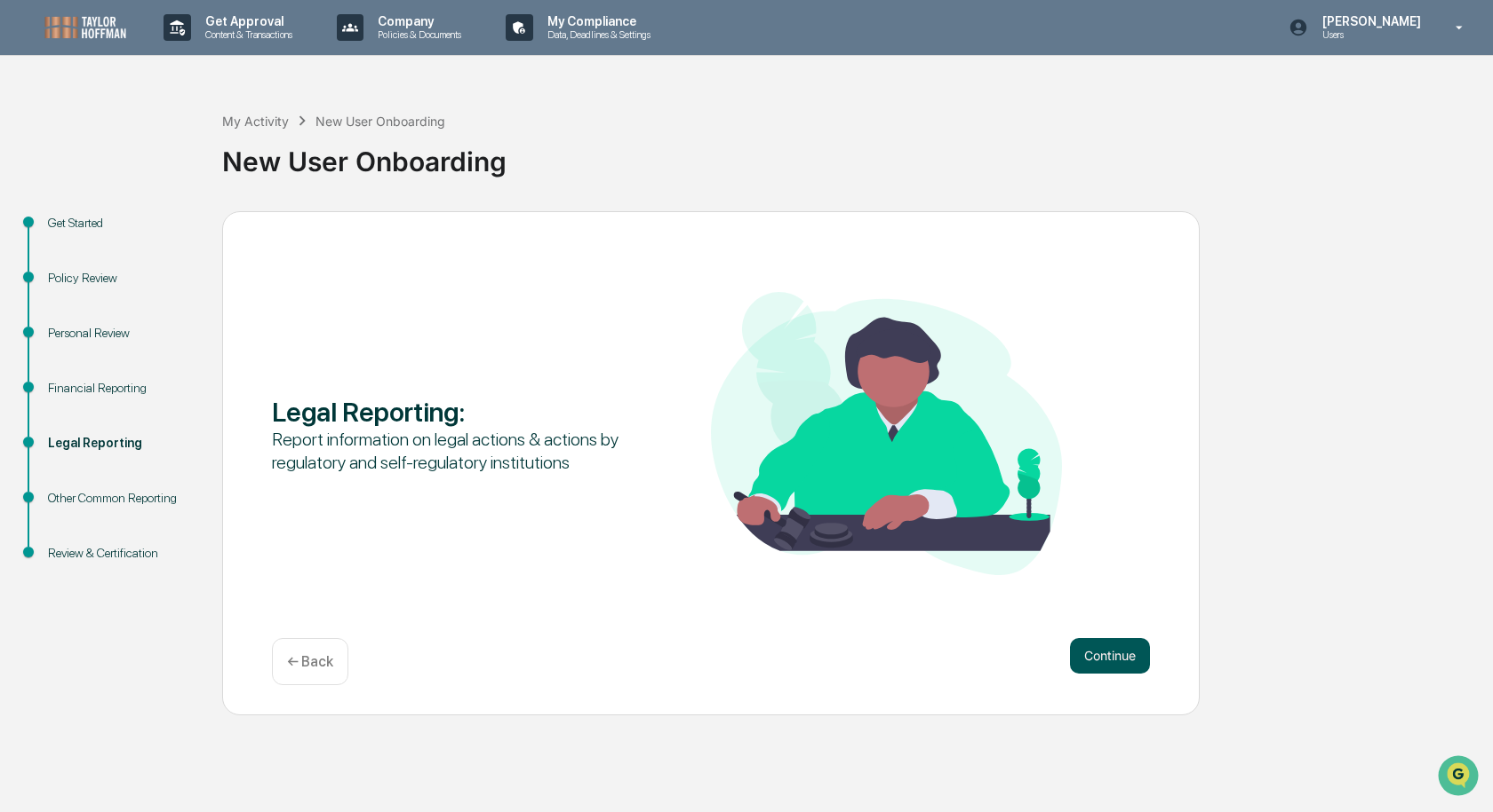
click at [1119, 653] on button "Continue" at bounding box center [1110, 655] width 80 height 35
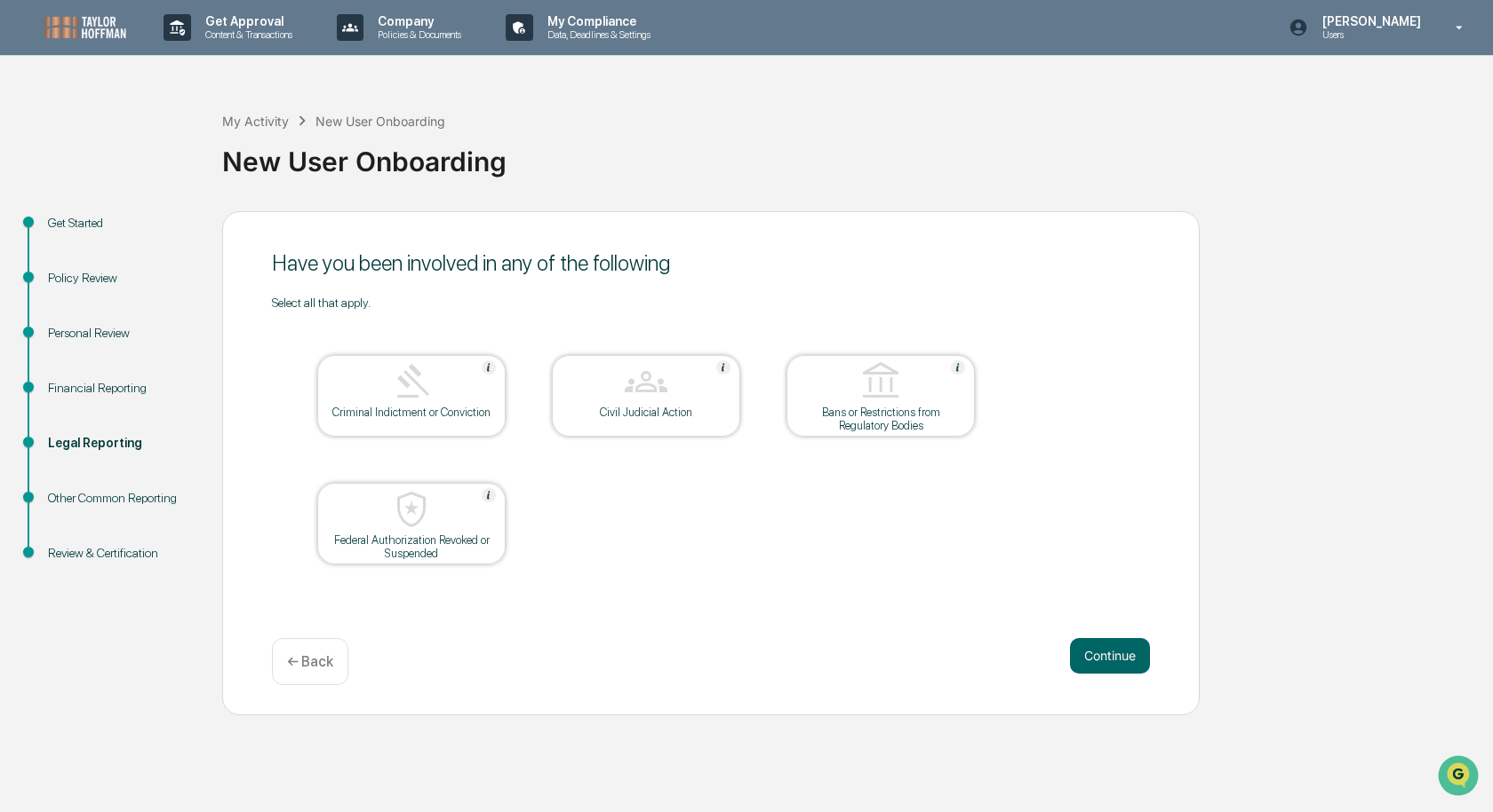
click at [1119, 653] on button "Continue" at bounding box center [1110, 655] width 80 height 35
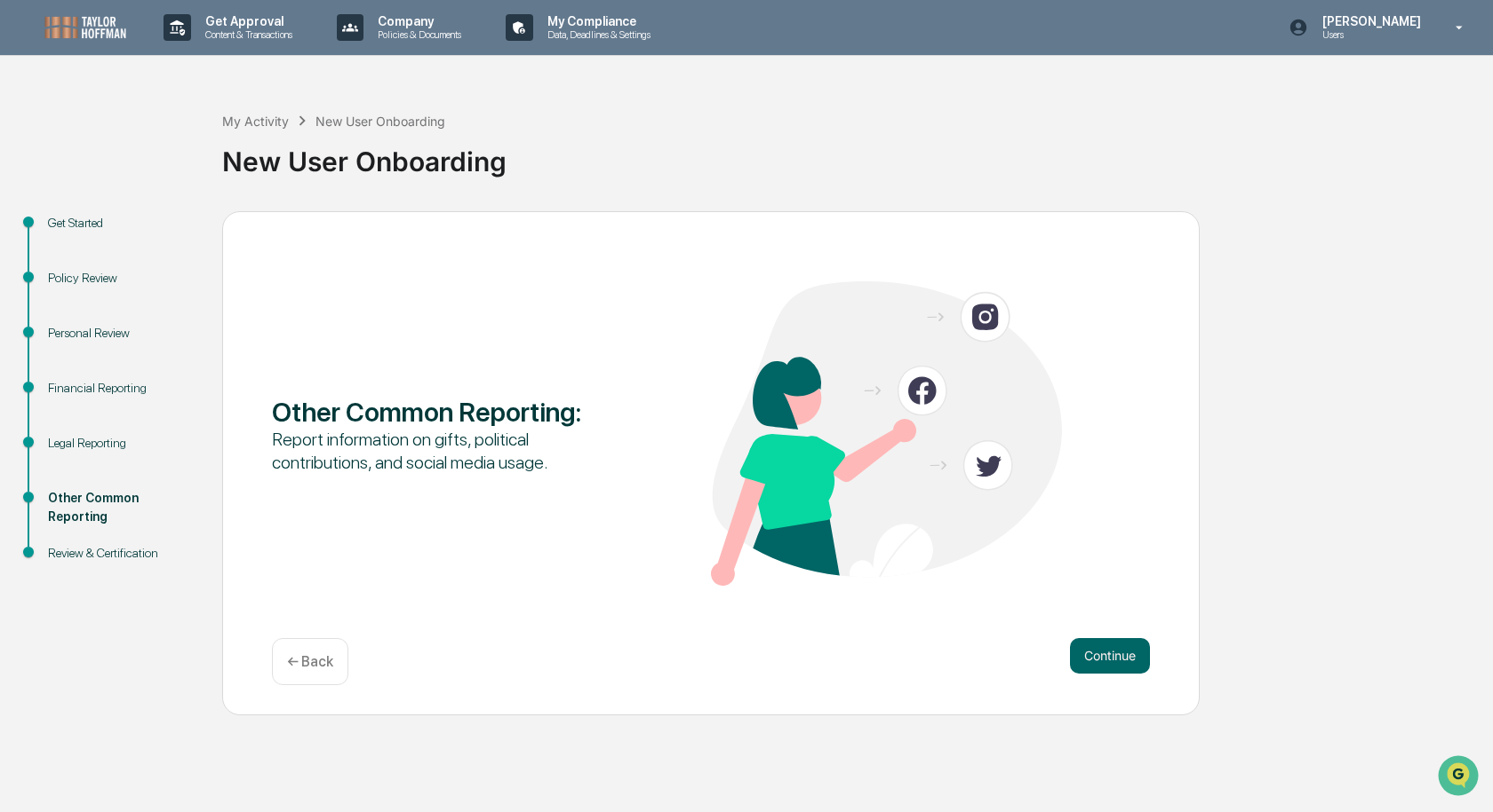
click at [1119, 653] on button "Continue" at bounding box center [1110, 655] width 80 height 35
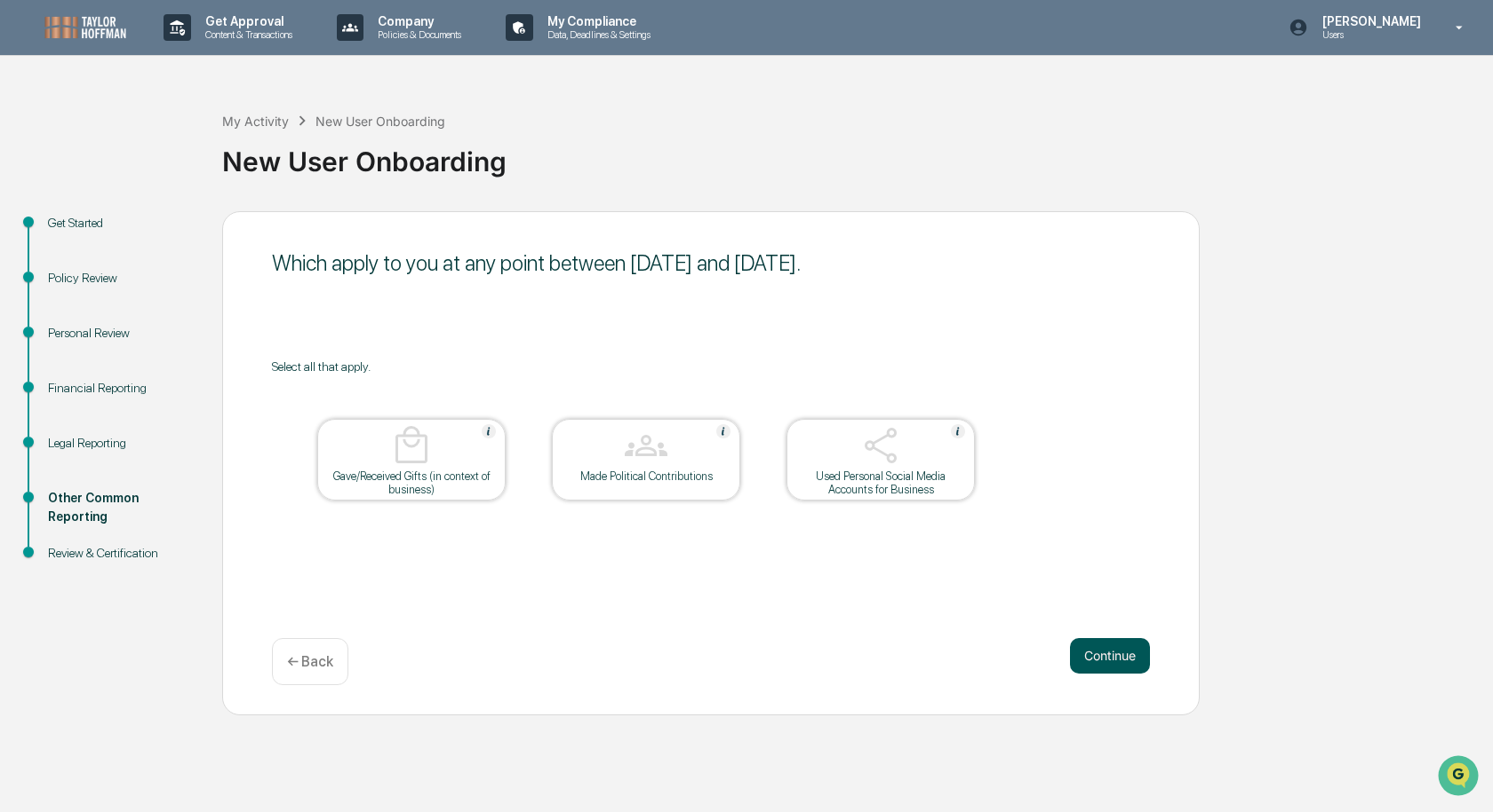
click at [1118, 657] on button "Continue" at bounding box center [1110, 655] width 80 height 35
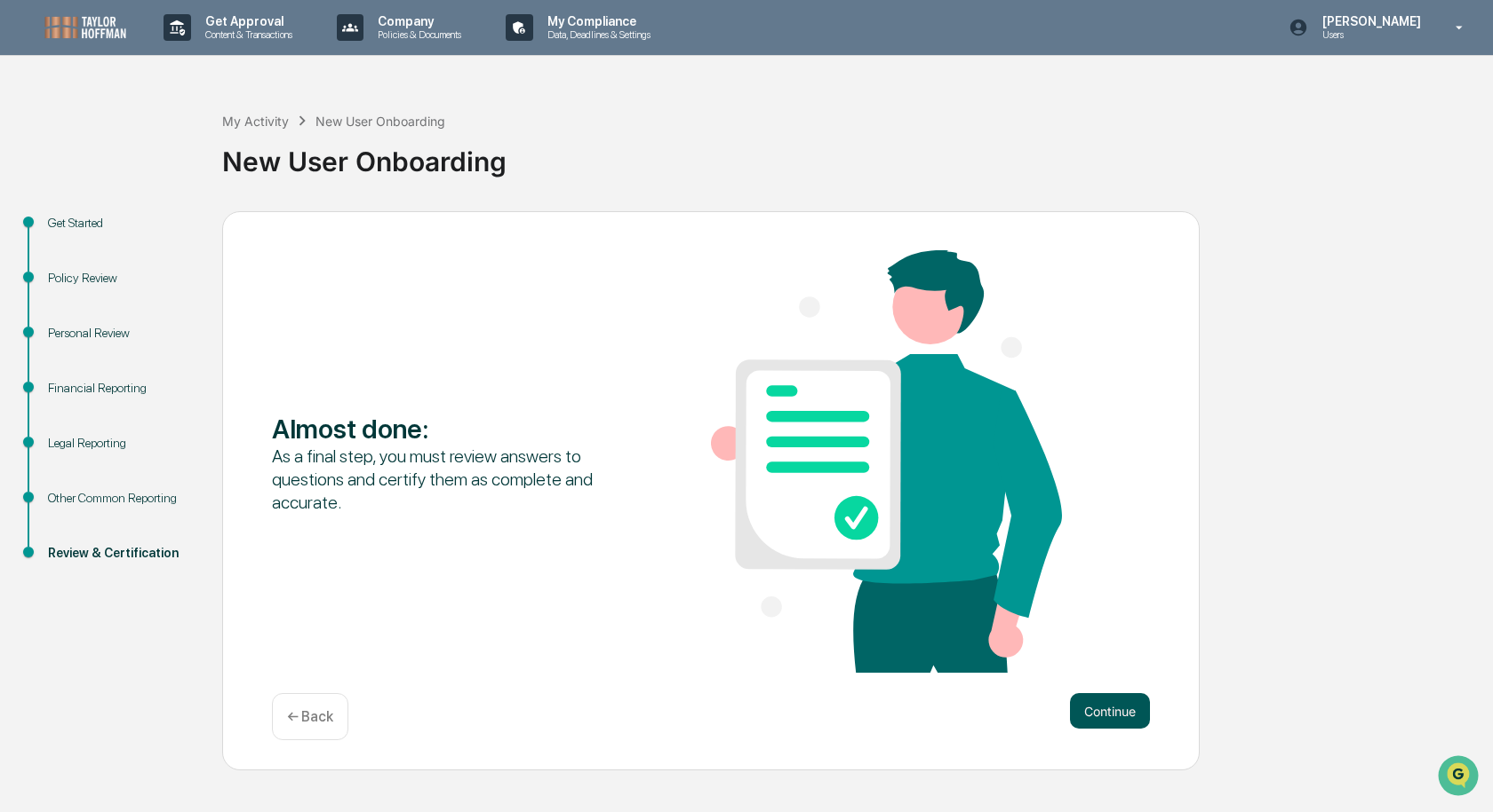
click at [1093, 705] on button "Continue" at bounding box center [1110, 710] width 80 height 35
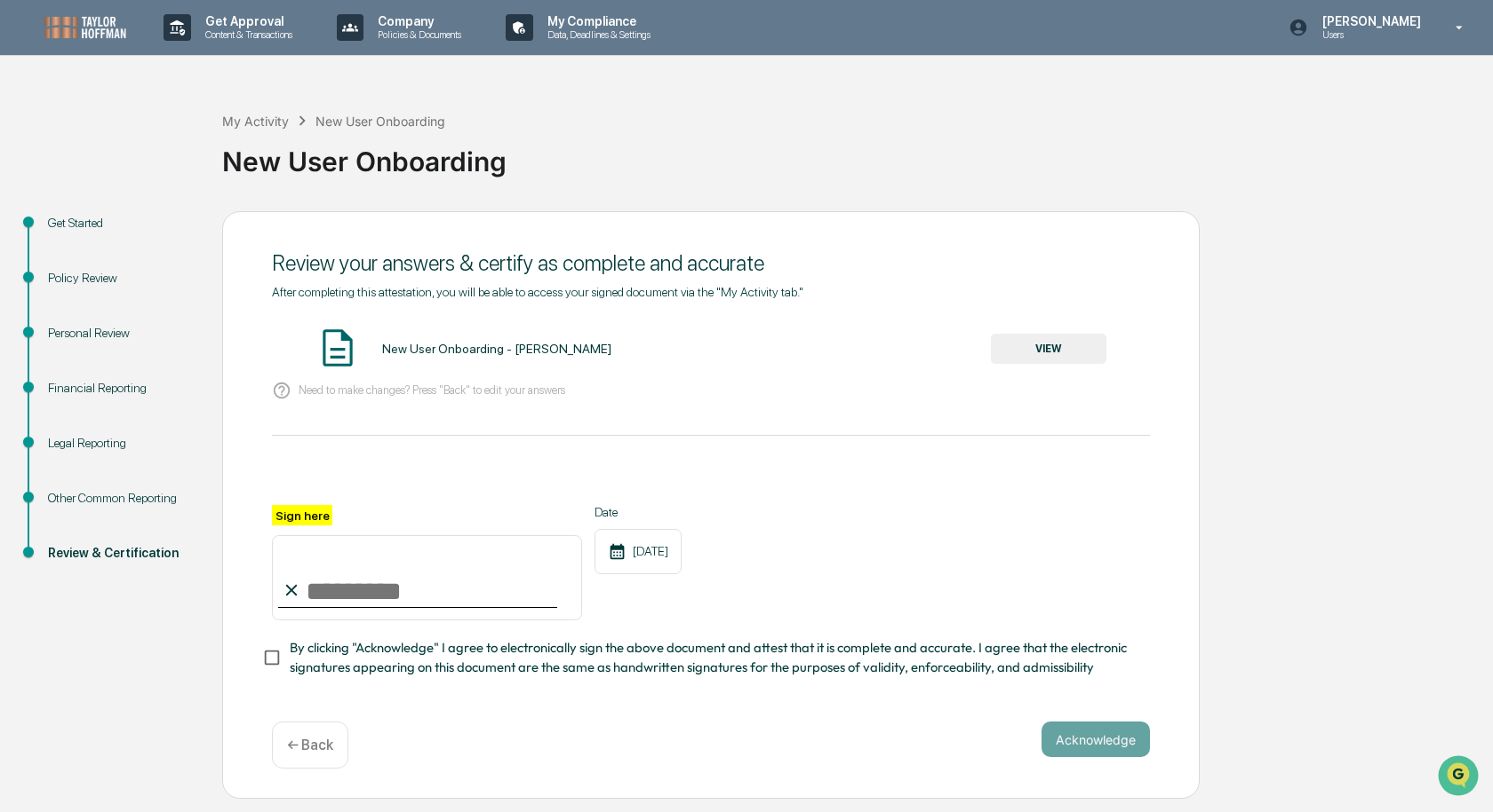
click at [348, 589] on input "Sign here" at bounding box center [426, 578] width 310 height 85
type input "**********"
click at [681, 548] on div "[DATE]" at bounding box center [638, 552] width 87 height 46
click at [878, 548] on div "**********" at bounding box center [710, 563] width 878 height 116
click at [1103, 739] on button "Acknowledge" at bounding box center [1095, 739] width 108 height 35
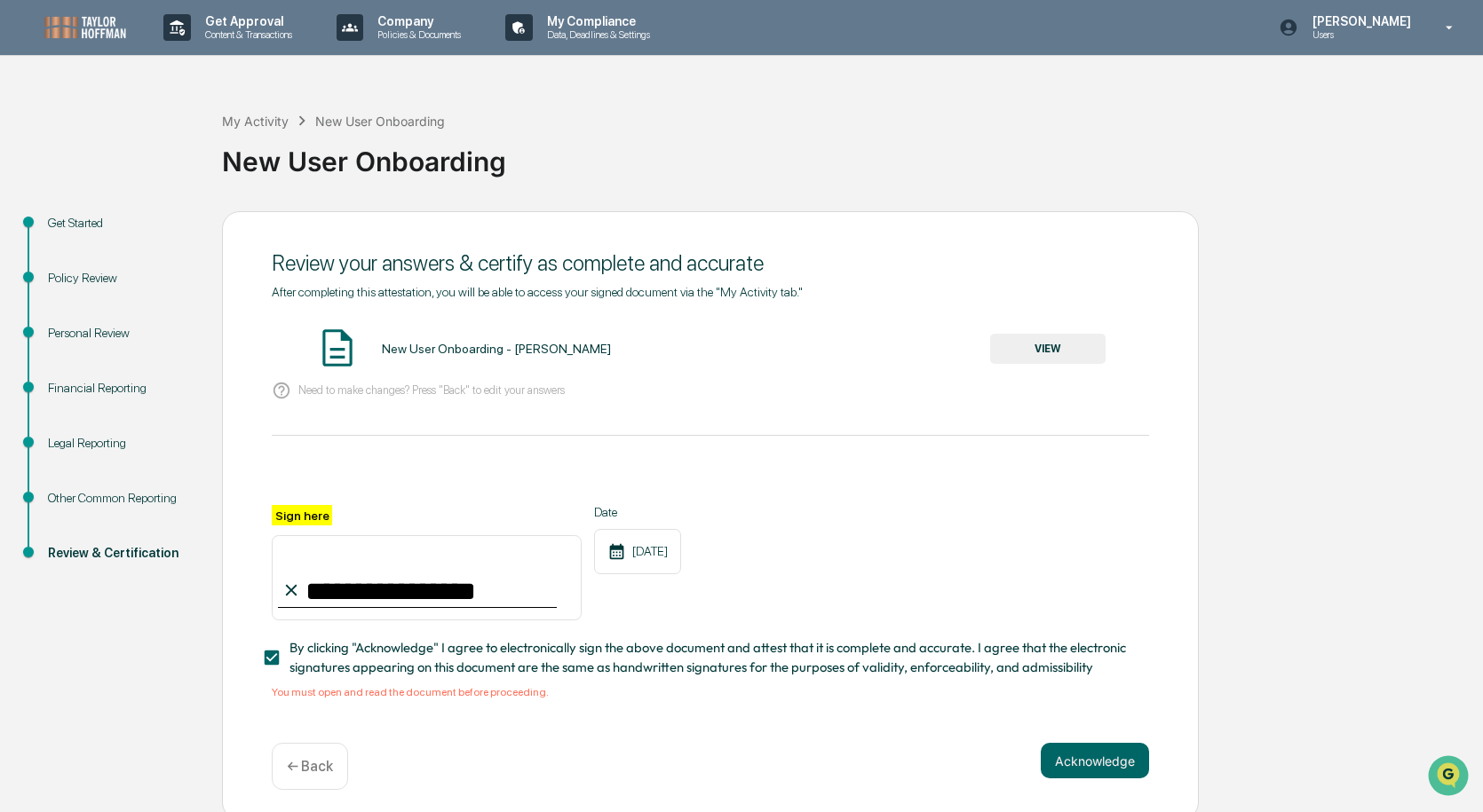
click at [333, 349] on img at bounding box center [337, 348] width 45 height 45
click at [380, 348] on div "New User Onboarding - [PERSON_NAME] VIEW" at bounding box center [710, 350] width 878 height 47
click at [377, 348] on div "New User Onboarding - [PERSON_NAME] VIEW" at bounding box center [710, 350] width 878 height 47
click at [320, 334] on img at bounding box center [337, 348] width 45 height 45
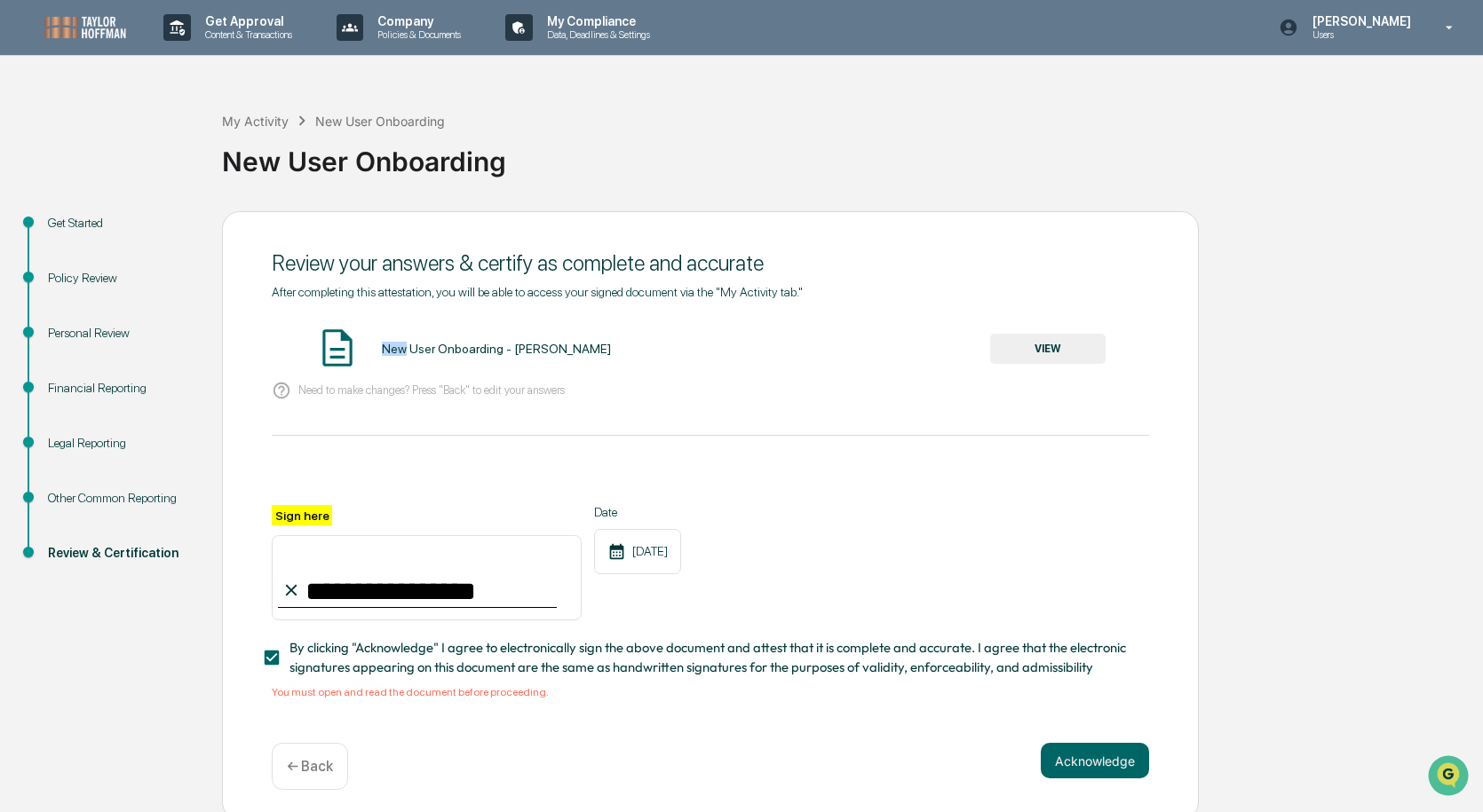
click at [339, 338] on img at bounding box center [337, 348] width 45 height 45
drag, startPoint x: 339, startPoint y: 338, endPoint x: 351, endPoint y: 340, distance: 12.2
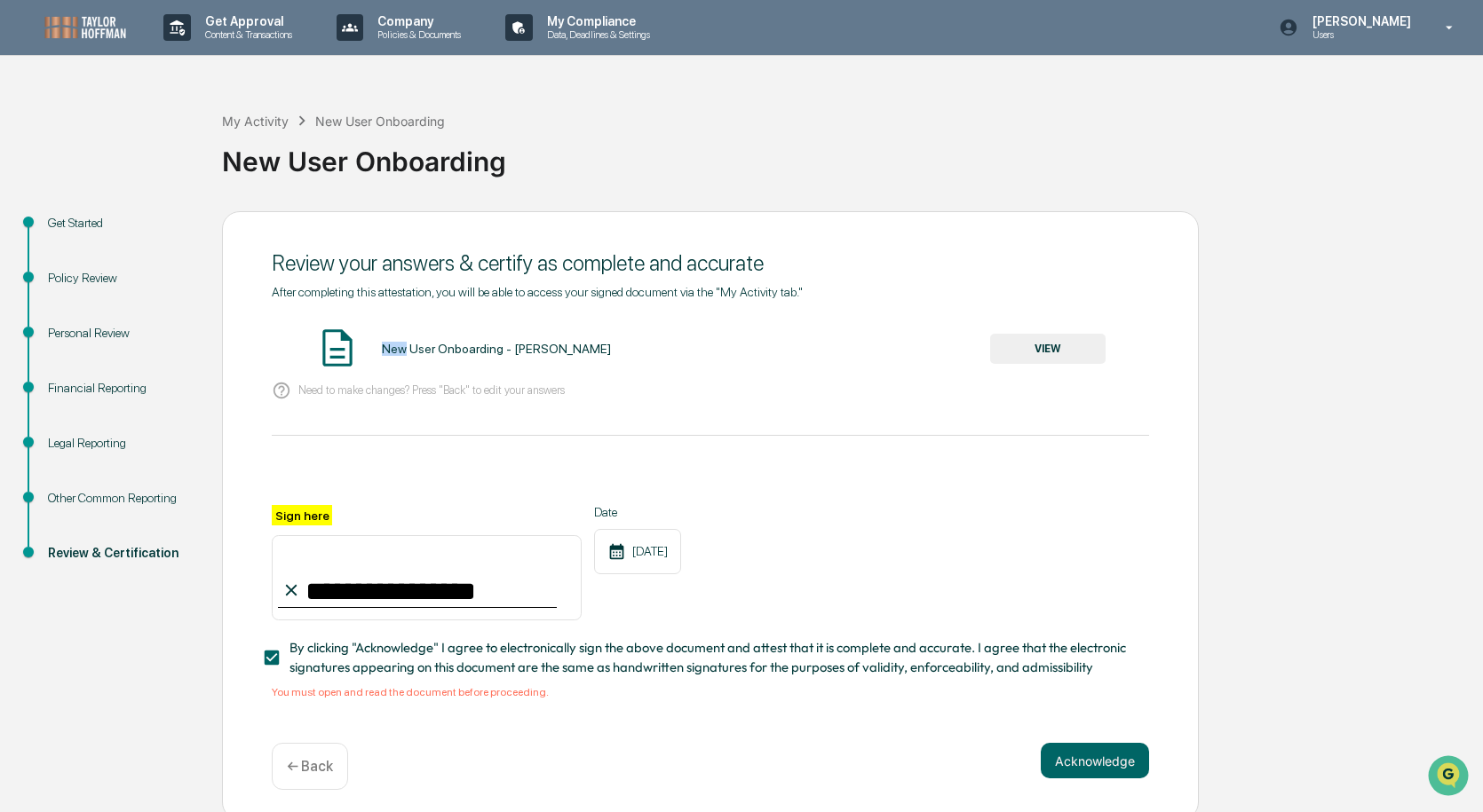
click at [340, 341] on img at bounding box center [337, 348] width 45 height 45
click at [1061, 341] on button "VIEW" at bounding box center [1048, 349] width 116 height 30
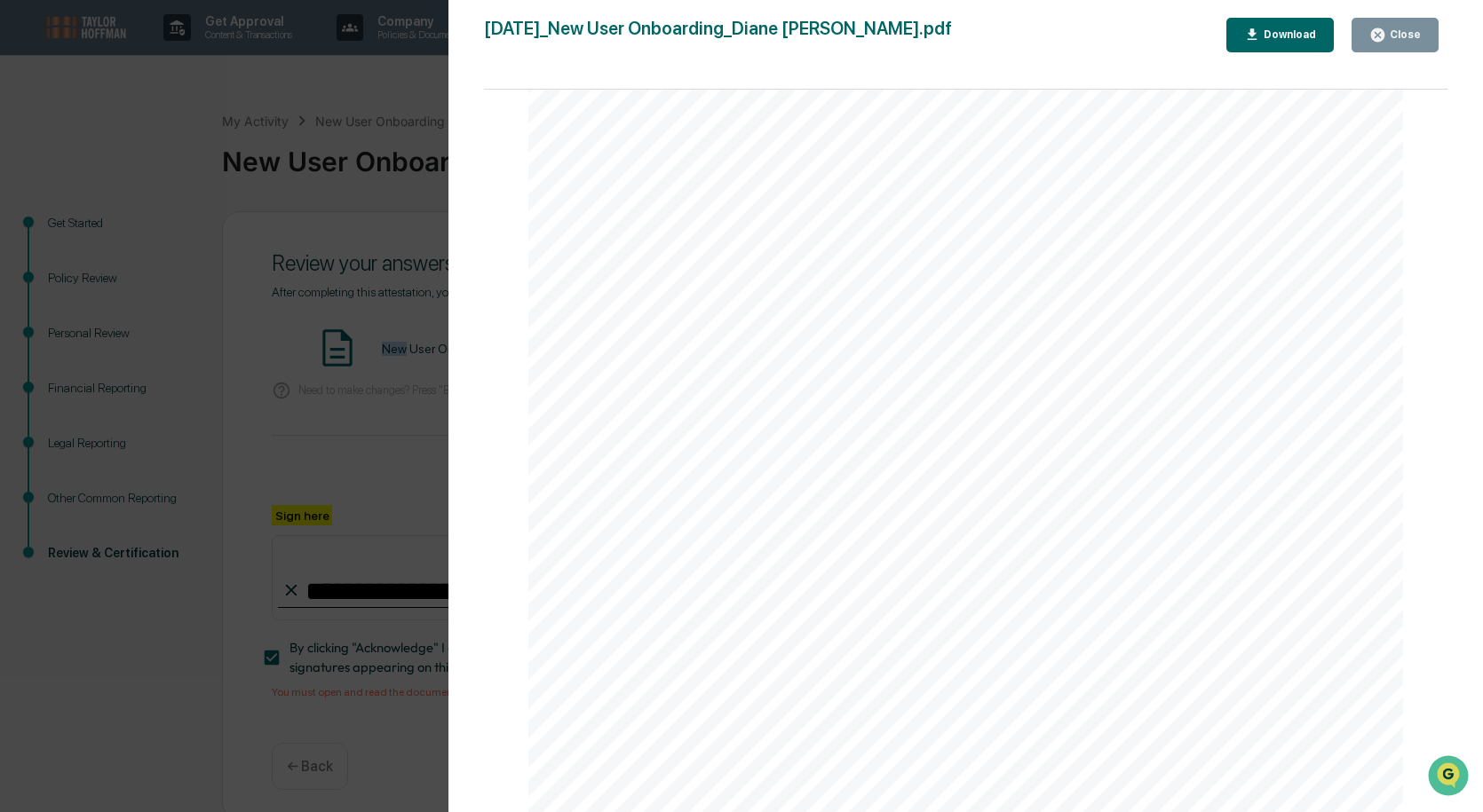
scroll to position [4441, 0]
click at [1381, 32] on icon "button" at bounding box center [1378, 35] width 13 height 13
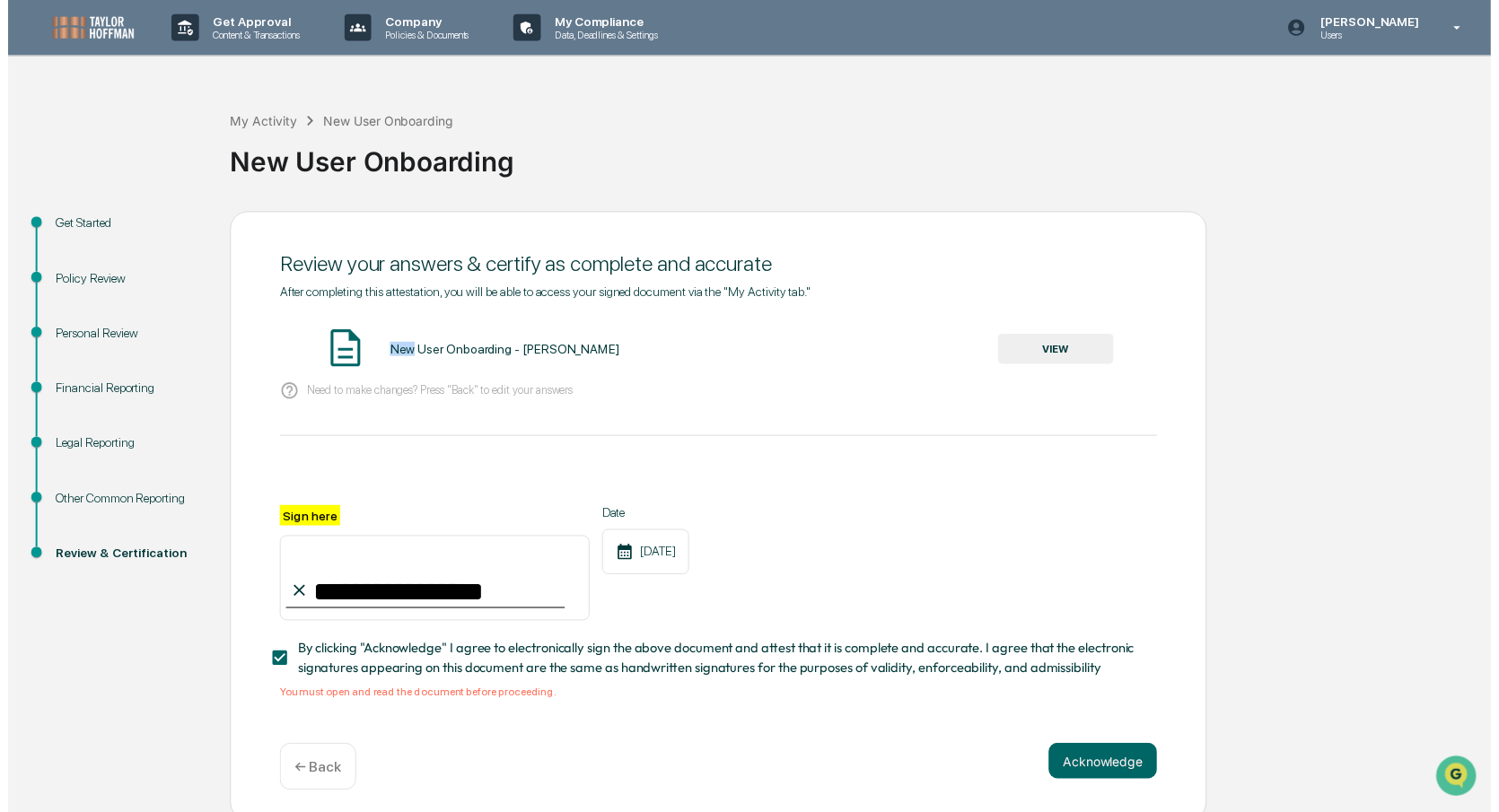
scroll to position [13, 0]
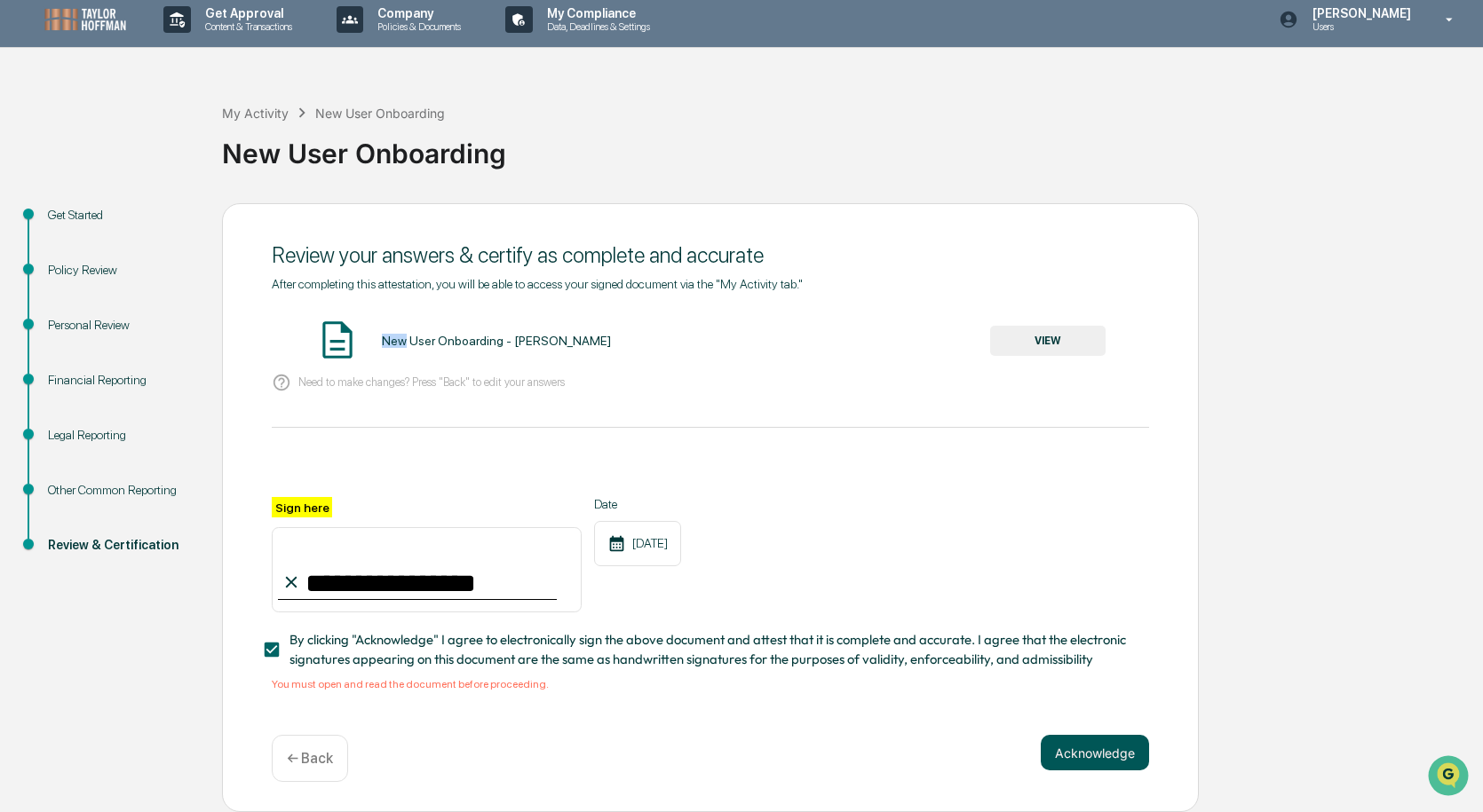
click at [1096, 757] on button "Acknowledge" at bounding box center [1095, 752] width 108 height 35
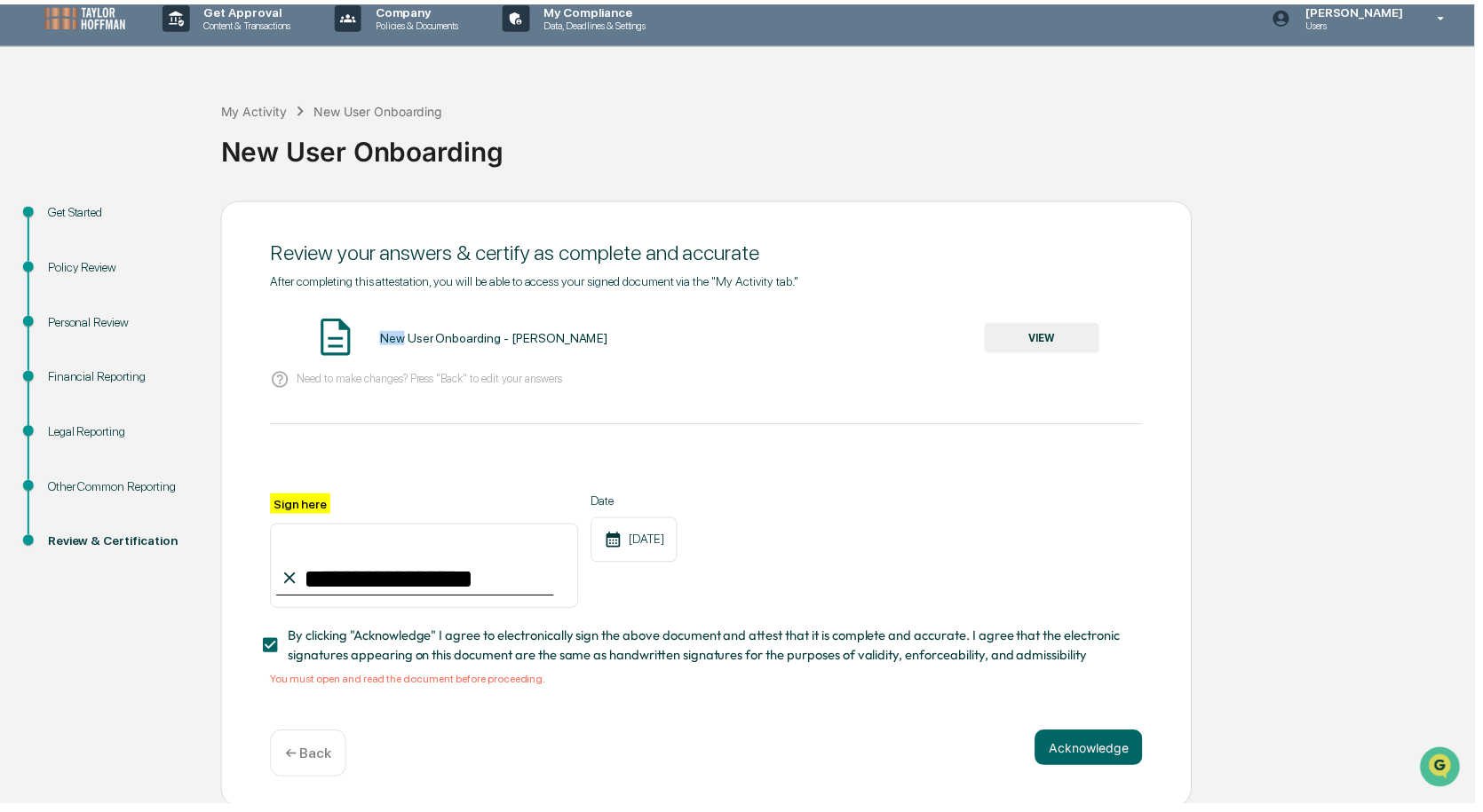
scroll to position [0, 0]
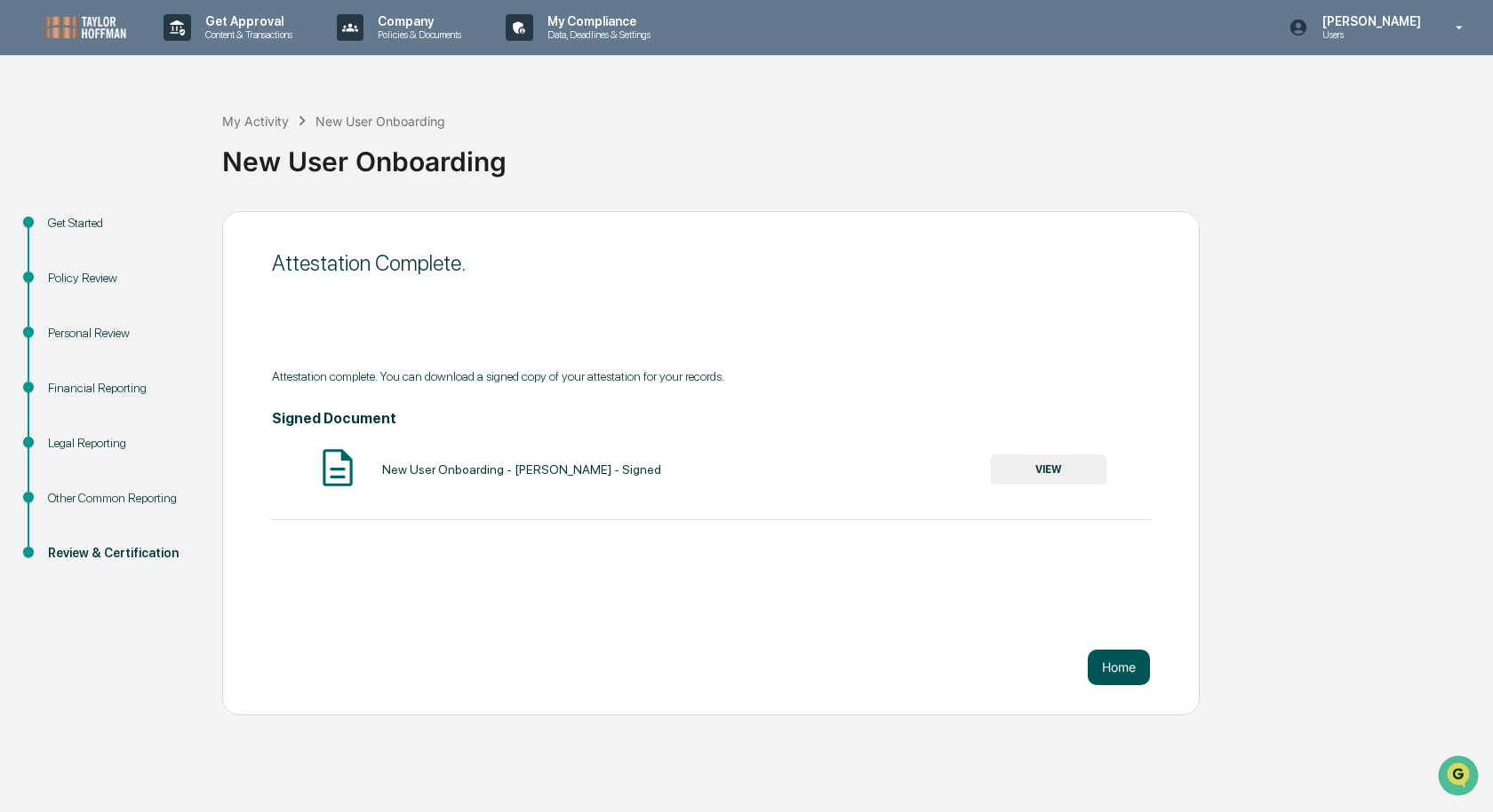
click at [1117, 669] on button "Home" at bounding box center [1119, 667] width 63 height 35
